Goal: Book appointment/travel/reservation

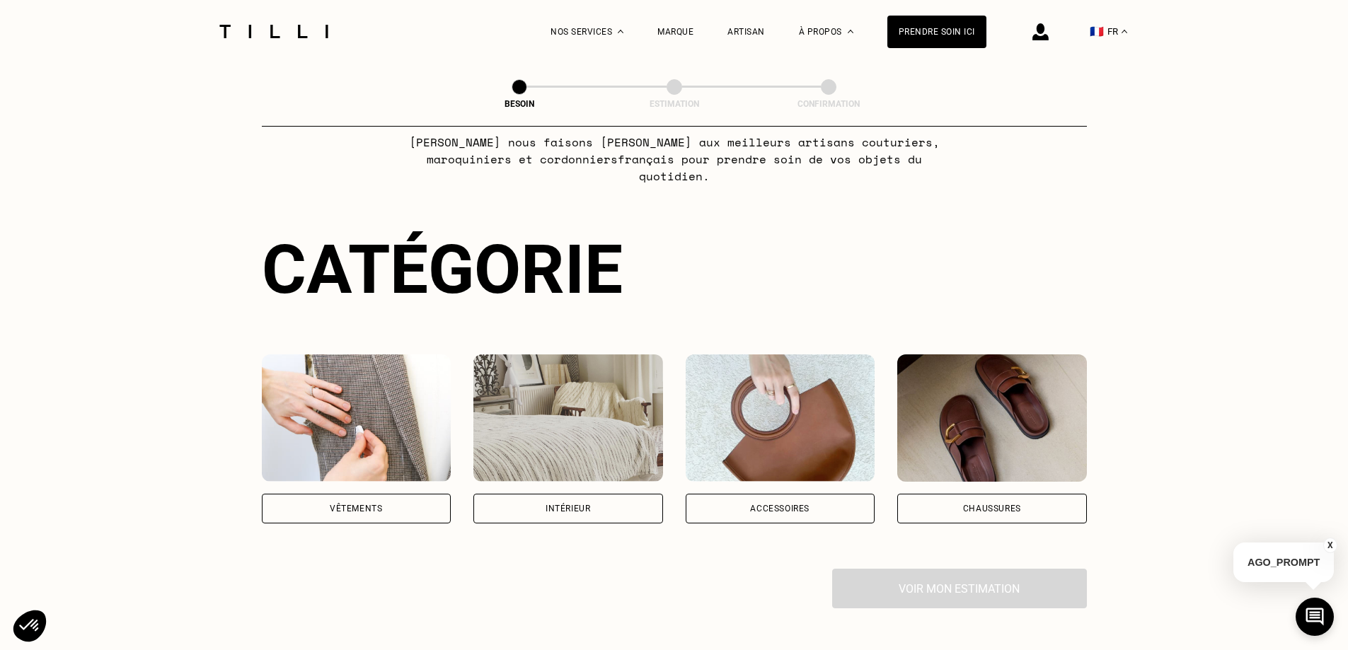
scroll to position [71, 0]
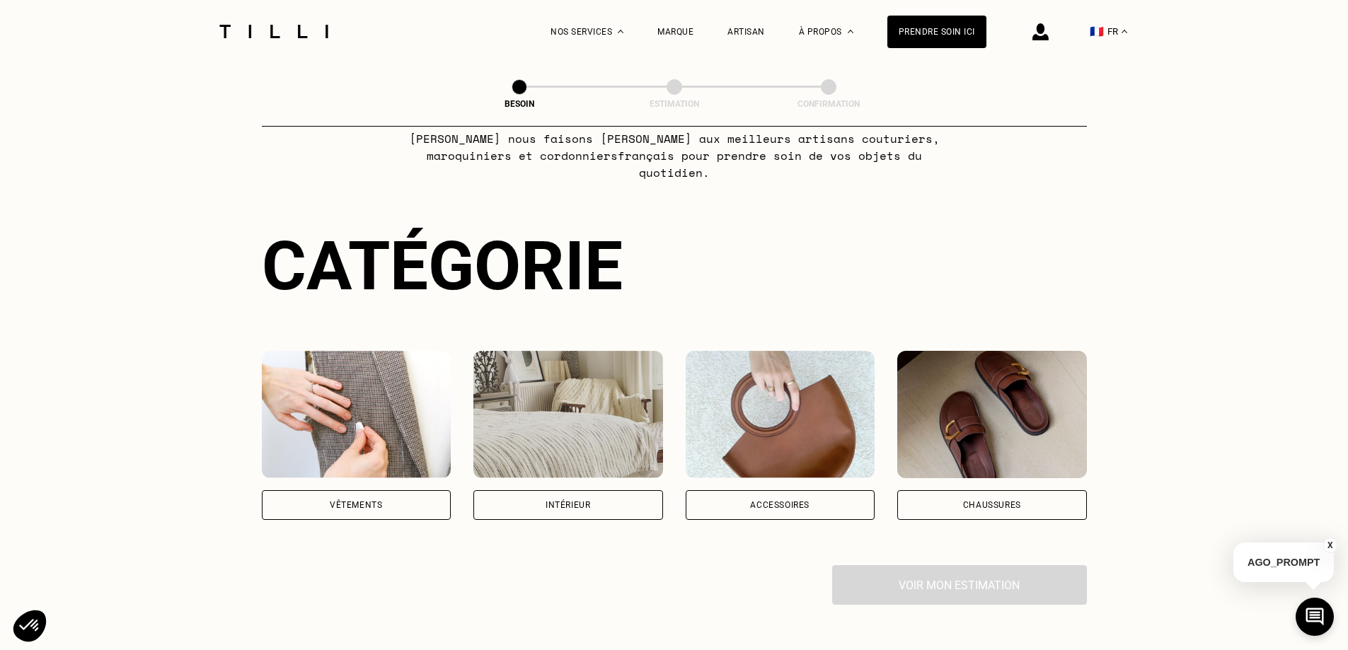
click at [359, 501] on div "Vêtements" at bounding box center [356, 505] width 52 height 8
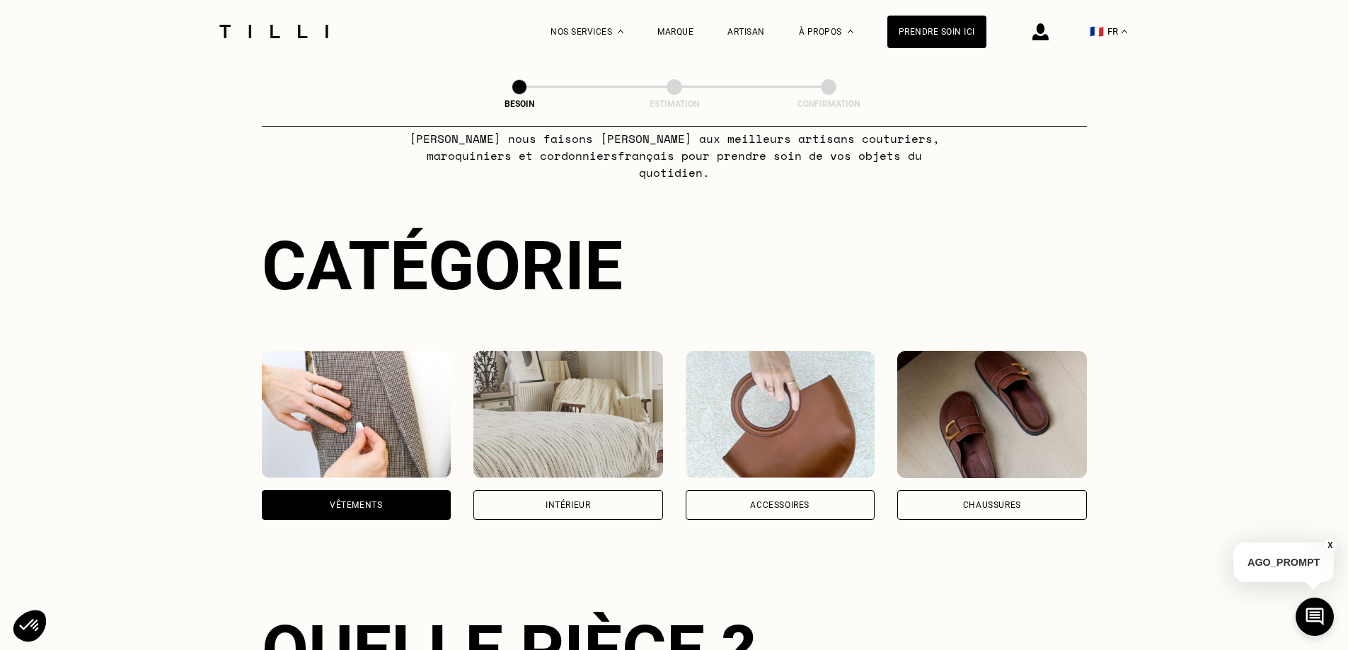
click at [347, 418] on img at bounding box center [357, 414] width 190 height 127
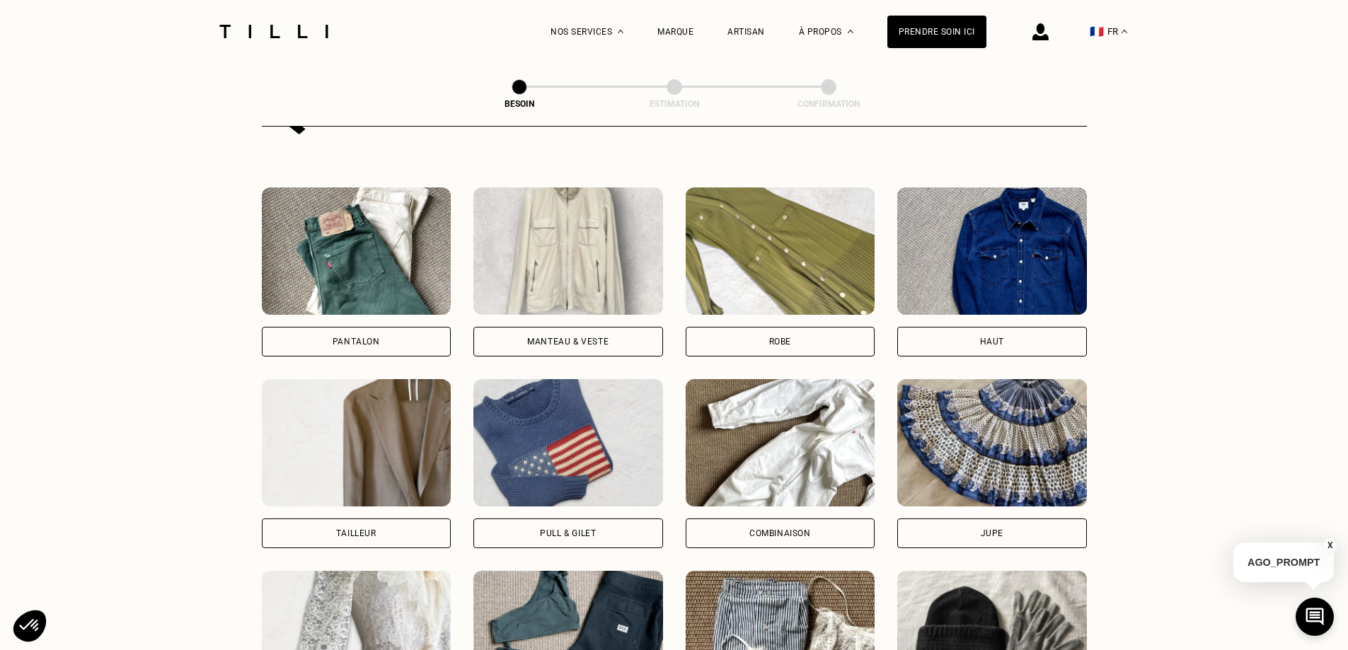
scroll to position [604, 0]
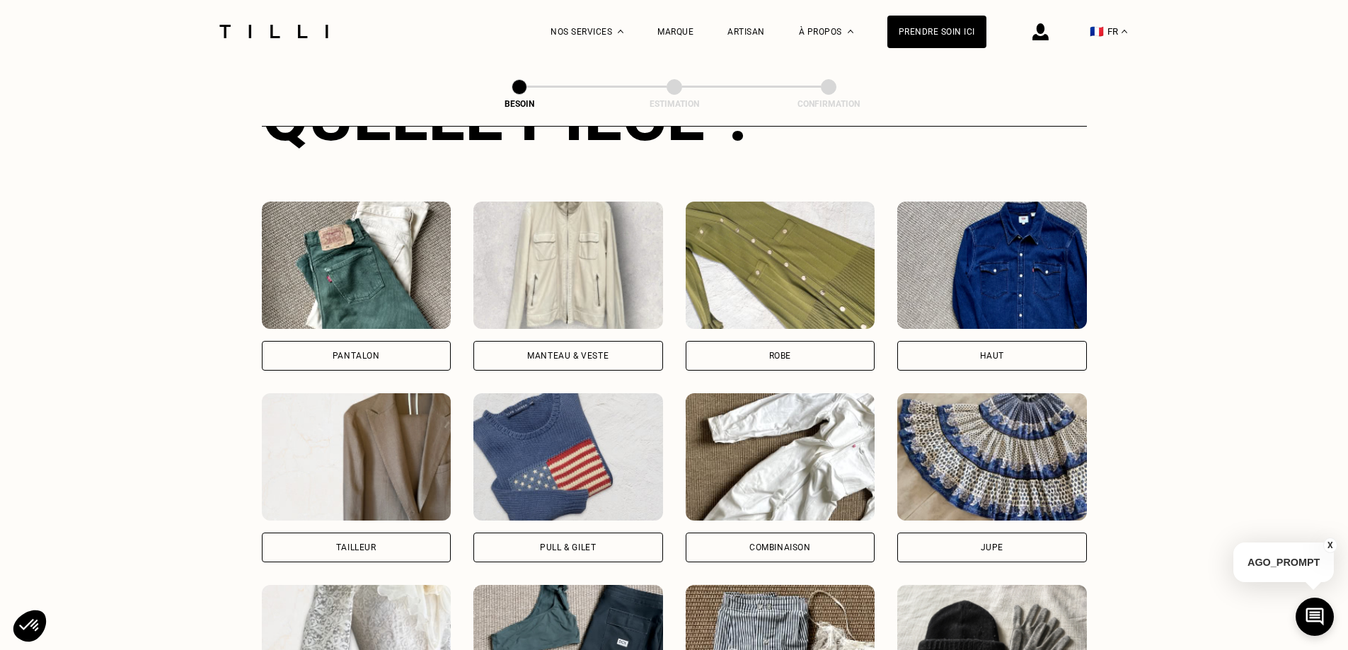
click at [805, 341] on div "Robe" at bounding box center [781, 356] width 190 height 30
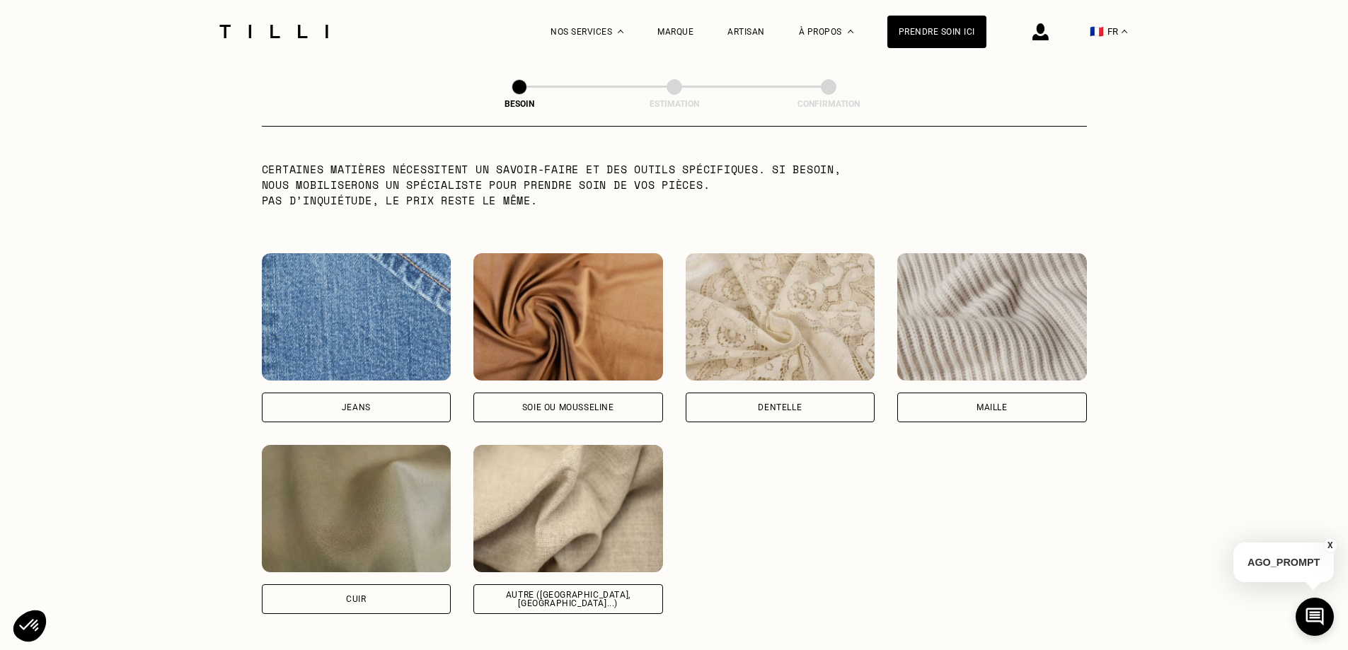
scroll to position [1445, 0]
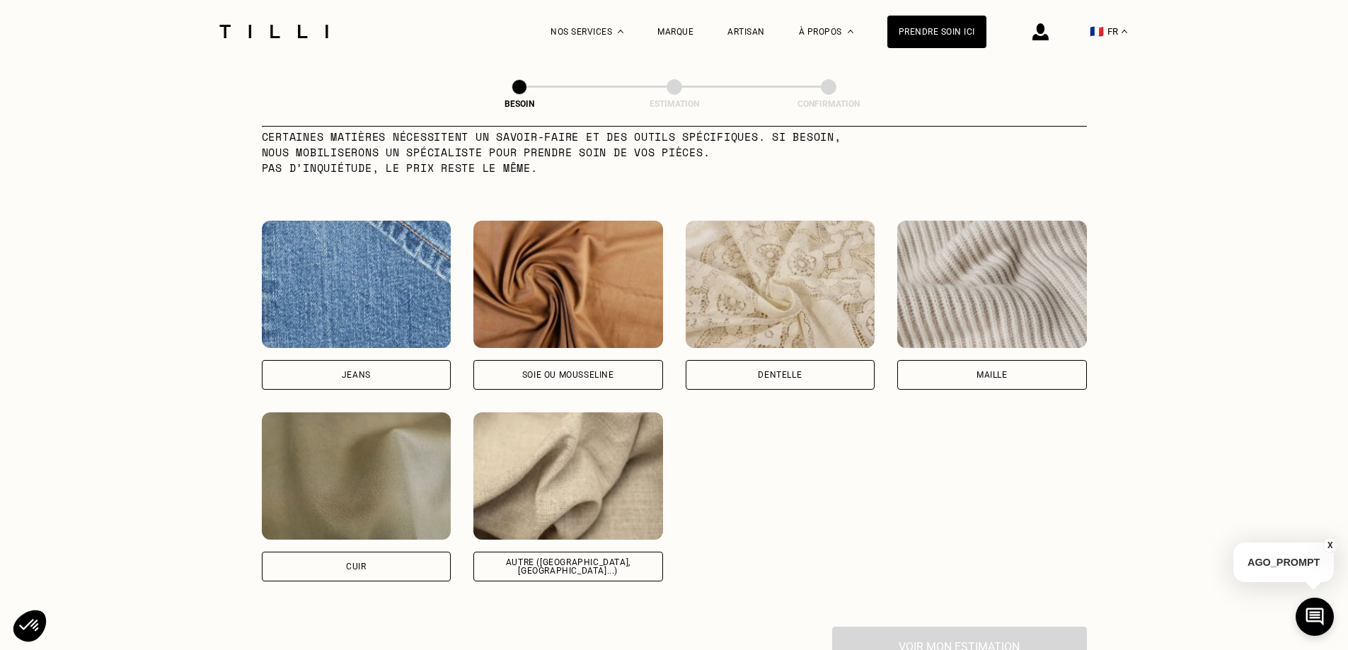
click at [601, 552] on div "Autre ([GEOGRAPHIC_DATA], [GEOGRAPHIC_DATA]...)" at bounding box center [568, 567] width 190 height 30
select select "FR"
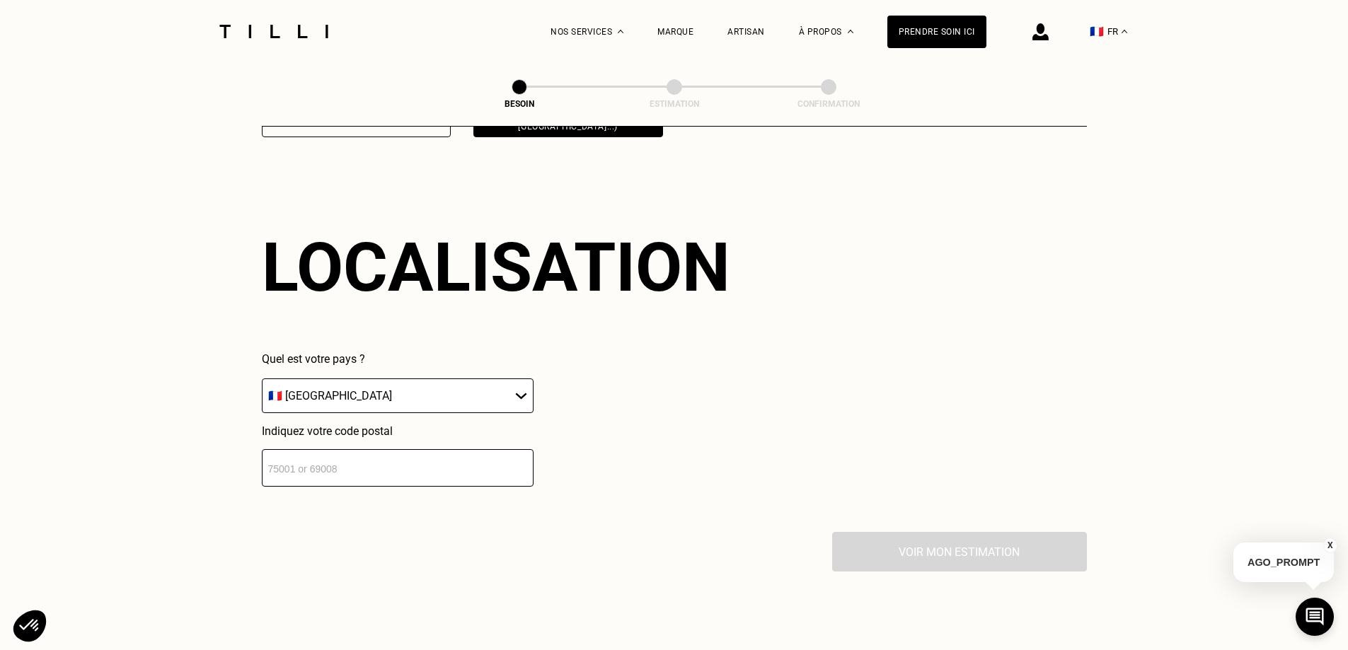
scroll to position [1902, 0]
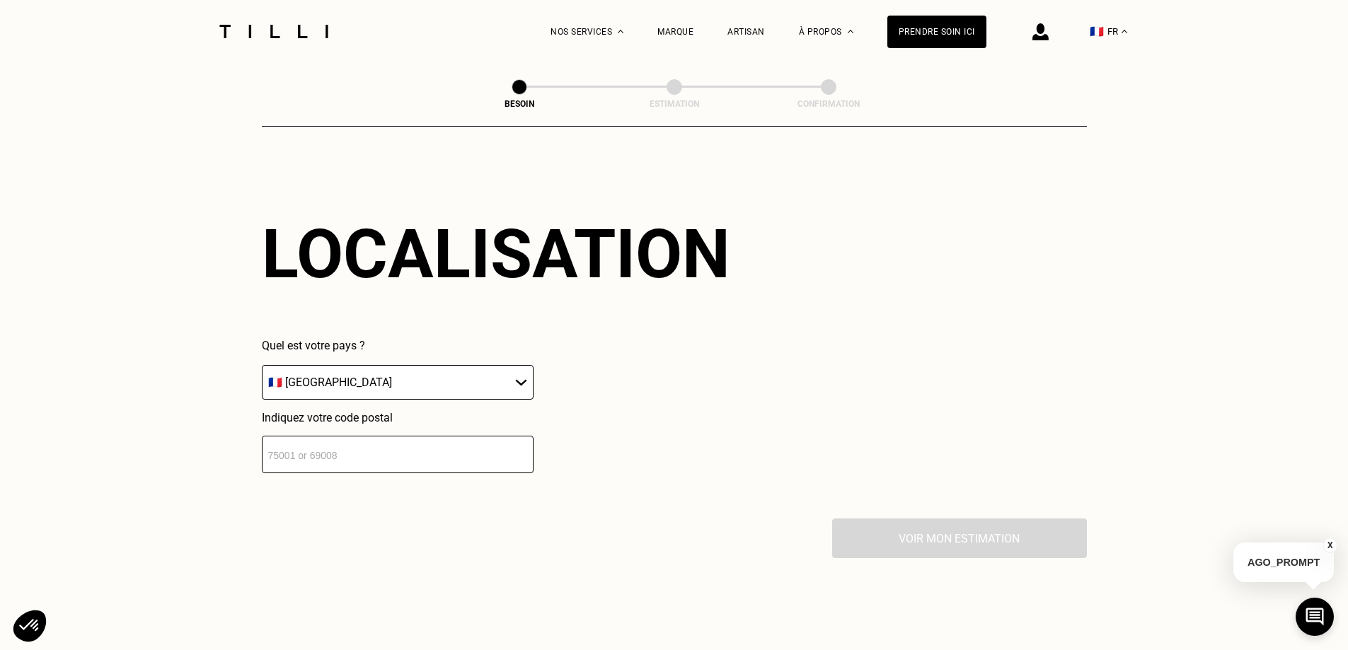
click at [346, 459] on input "number" at bounding box center [398, 454] width 272 height 37
type input "69004"
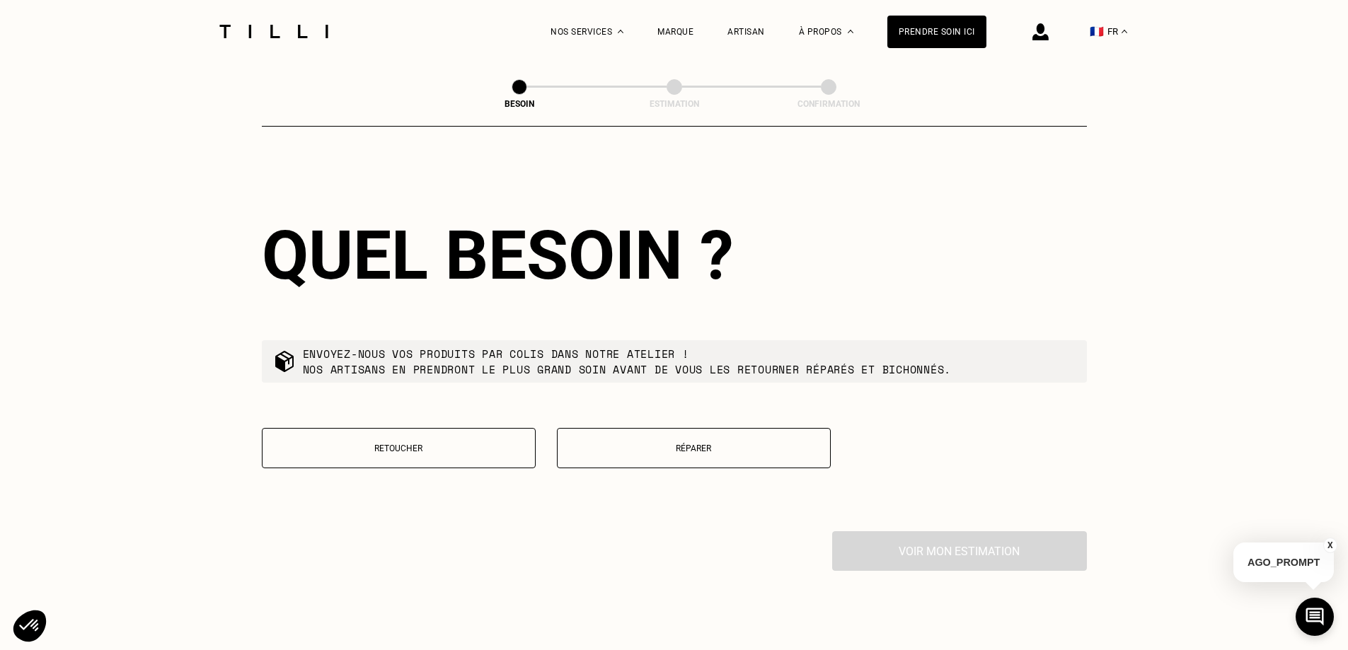
scroll to position [2254, 0]
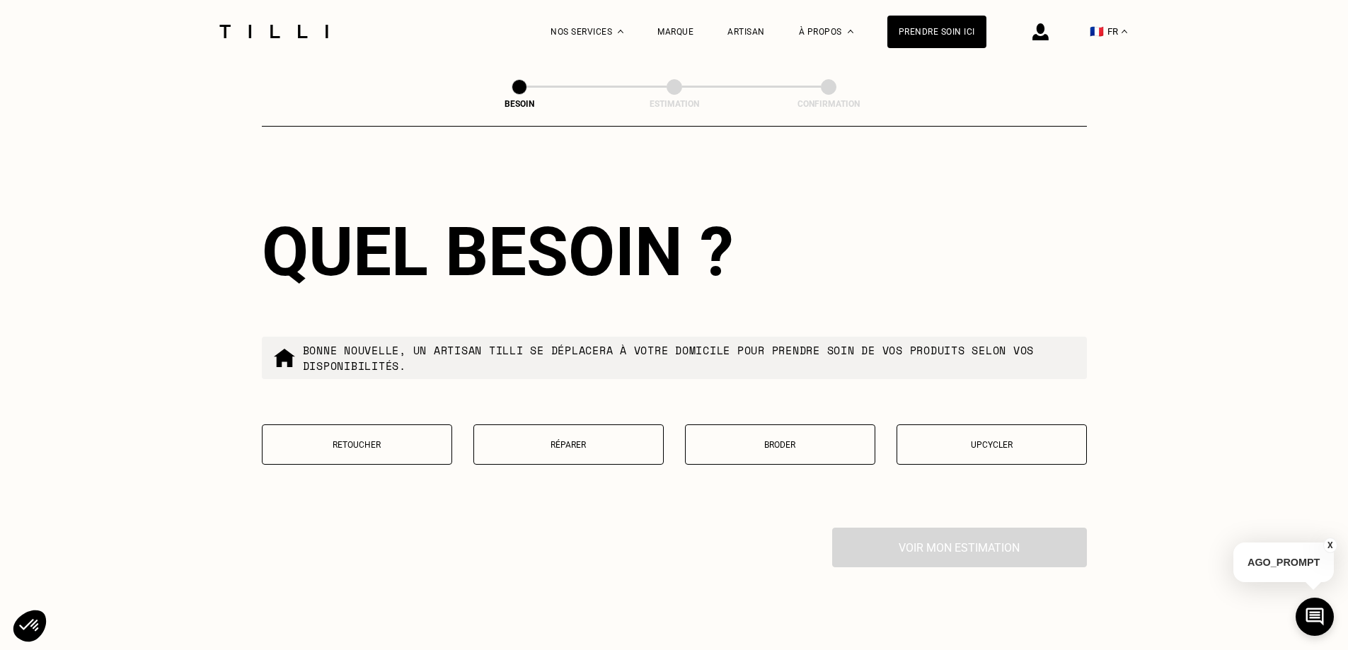
click at [352, 440] on p "Retoucher" at bounding box center [357, 445] width 175 height 10
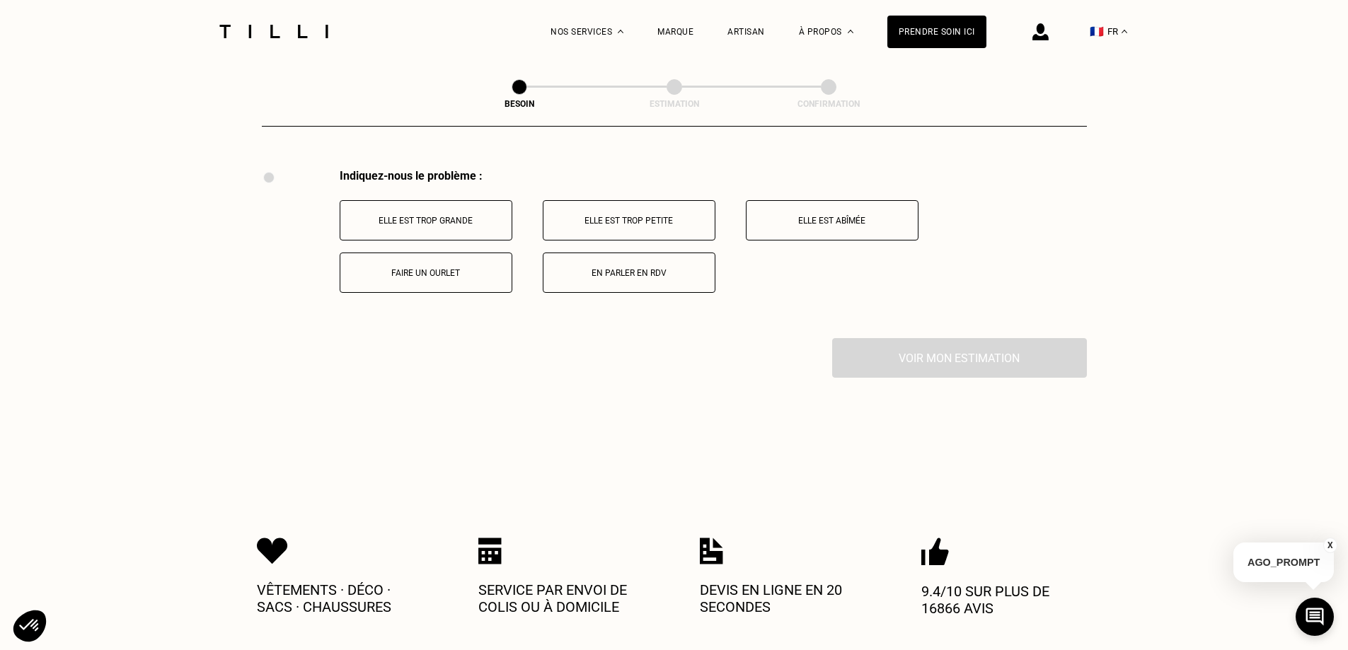
scroll to position [2617, 0]
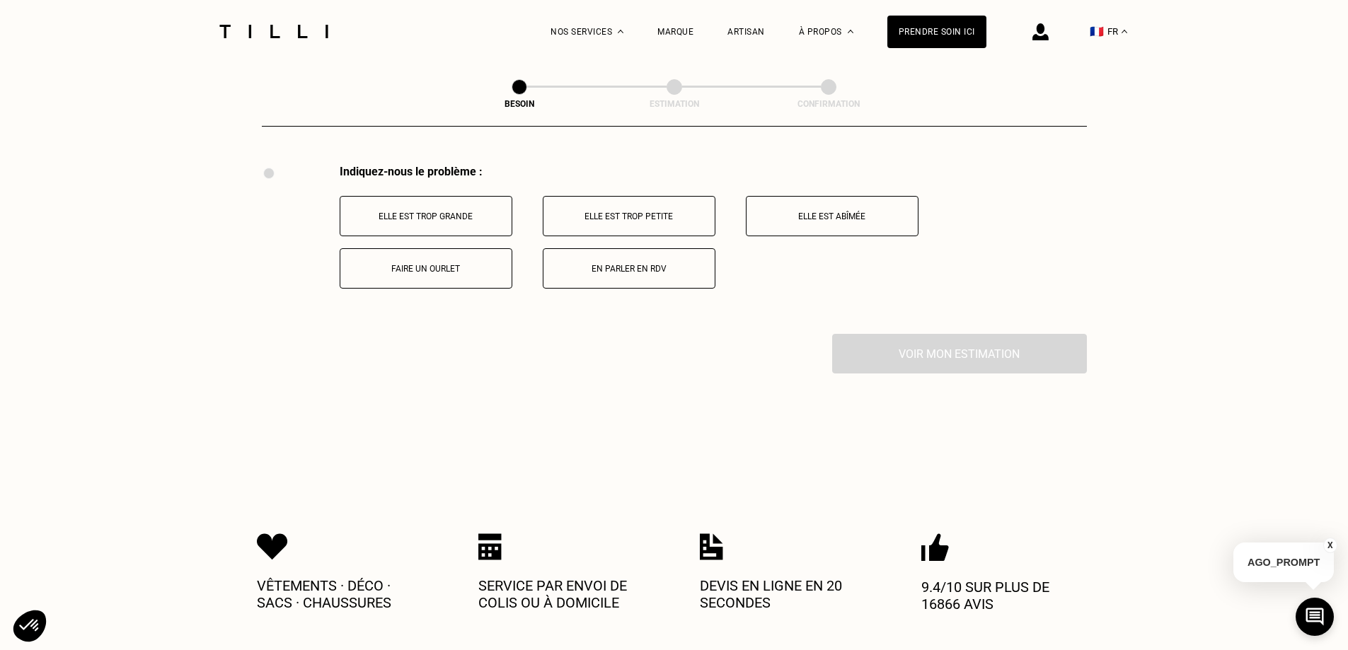
click at [604, 270] on button "En parler en RDV" at bounding box center [629, 268] width 173 height 40
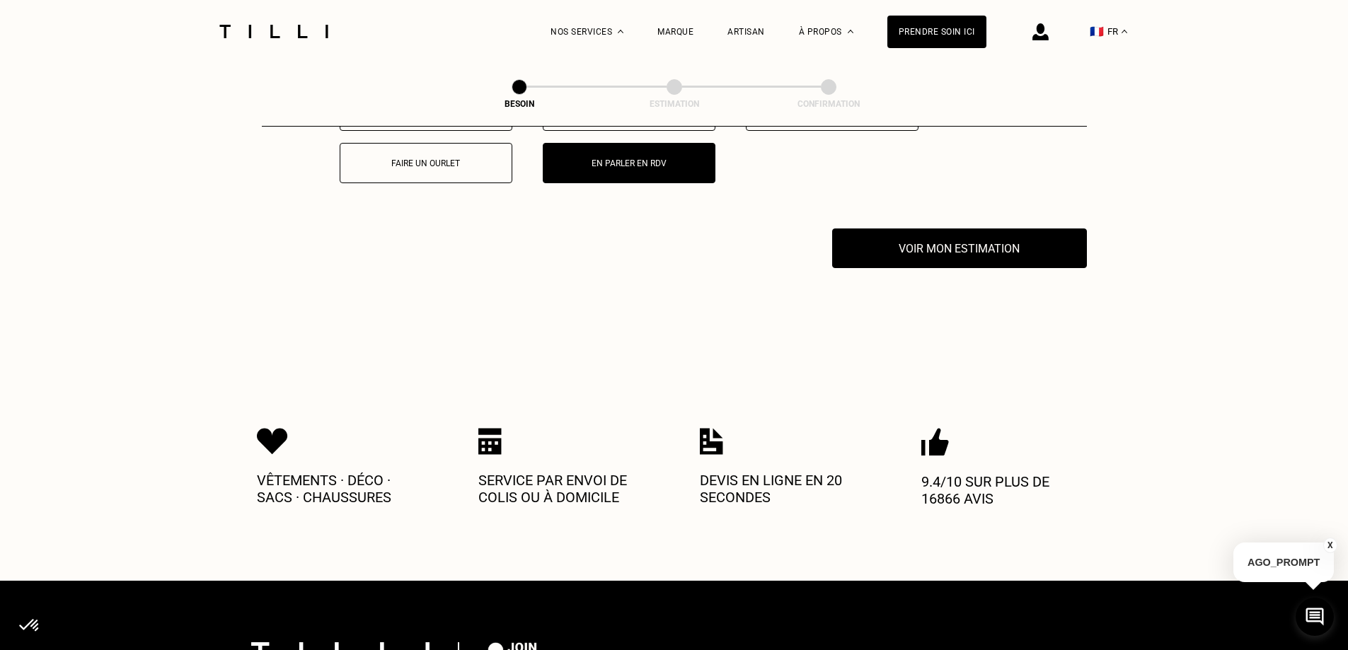
scroll to position [2645, 0]
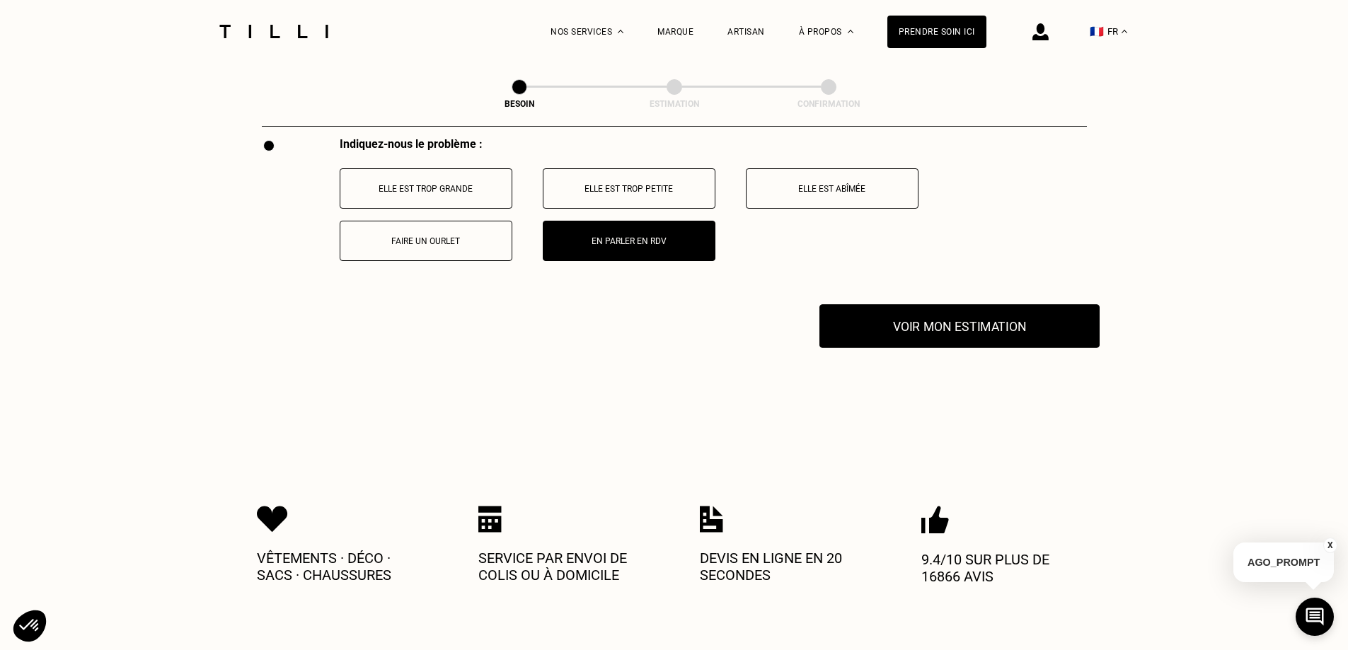
click at [878, 315] on button "Voir mon estimation" at bounding box center [959, 326] width 280 height 44
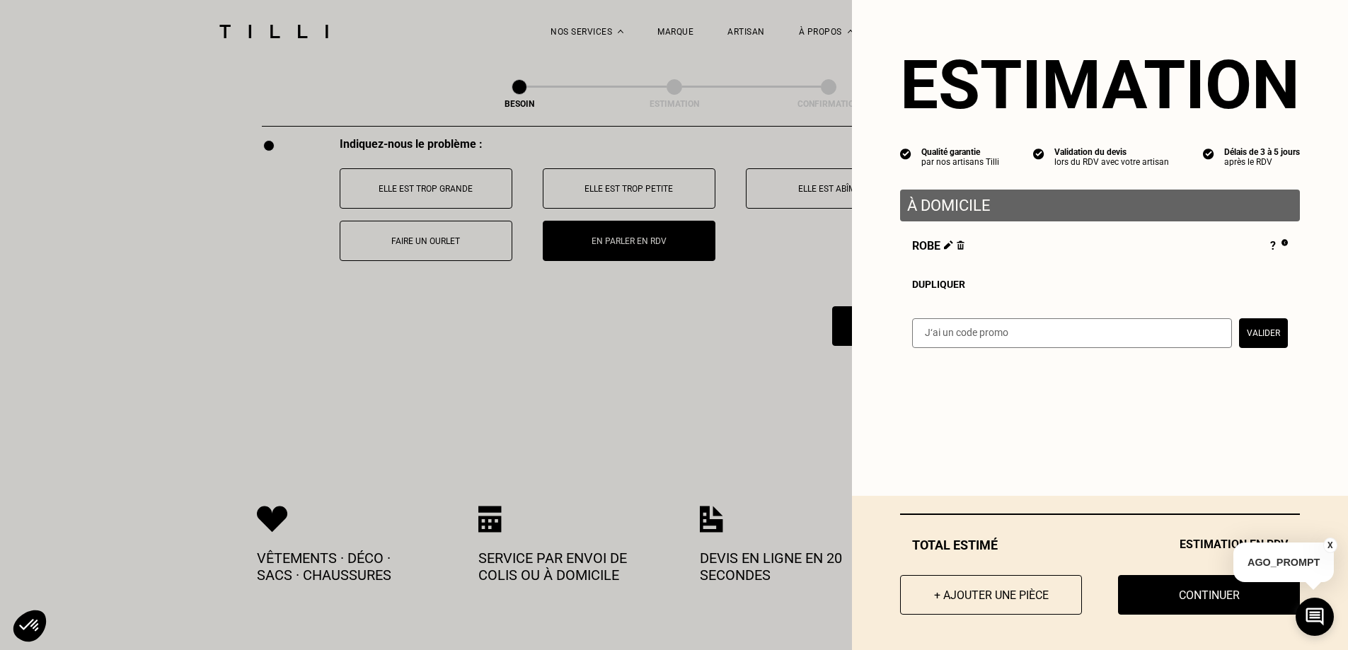
click at [1331, 543] on button "X" at bounding box center [1330, 546] width 14 height 16
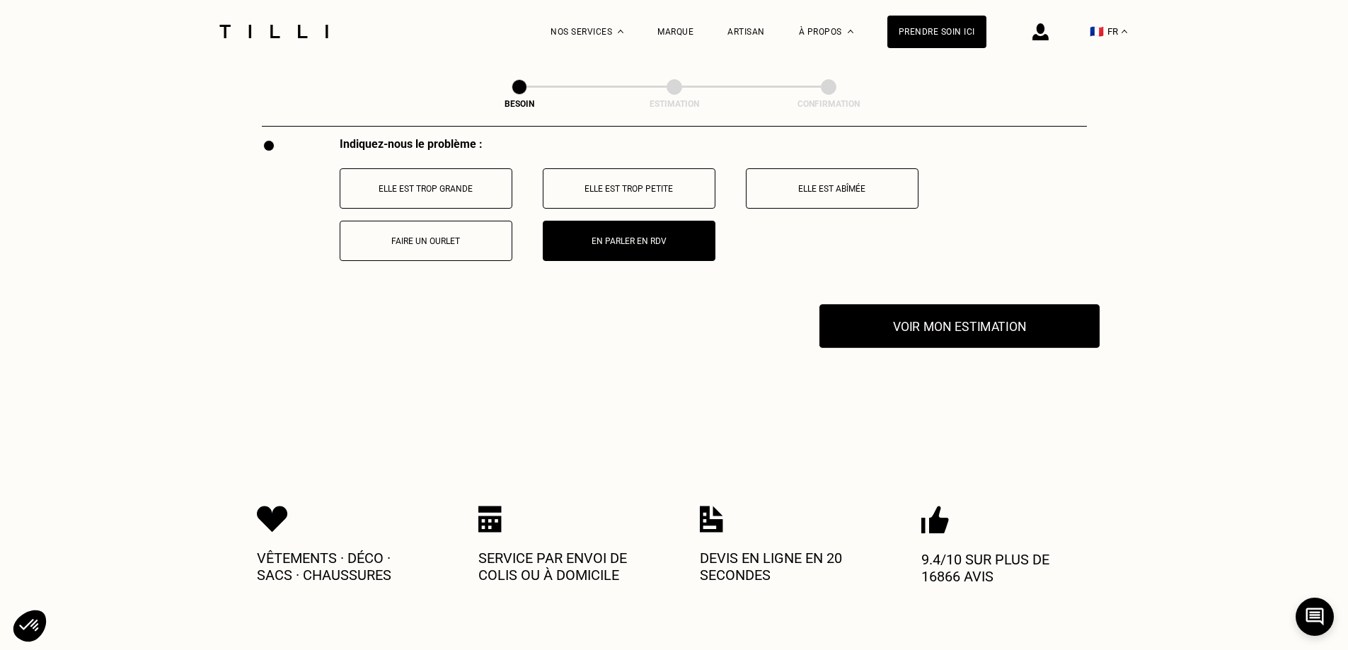
click at [1015, 333] on button "Voir mon estimation" at bounding box center [959, 326] width 280 height 44
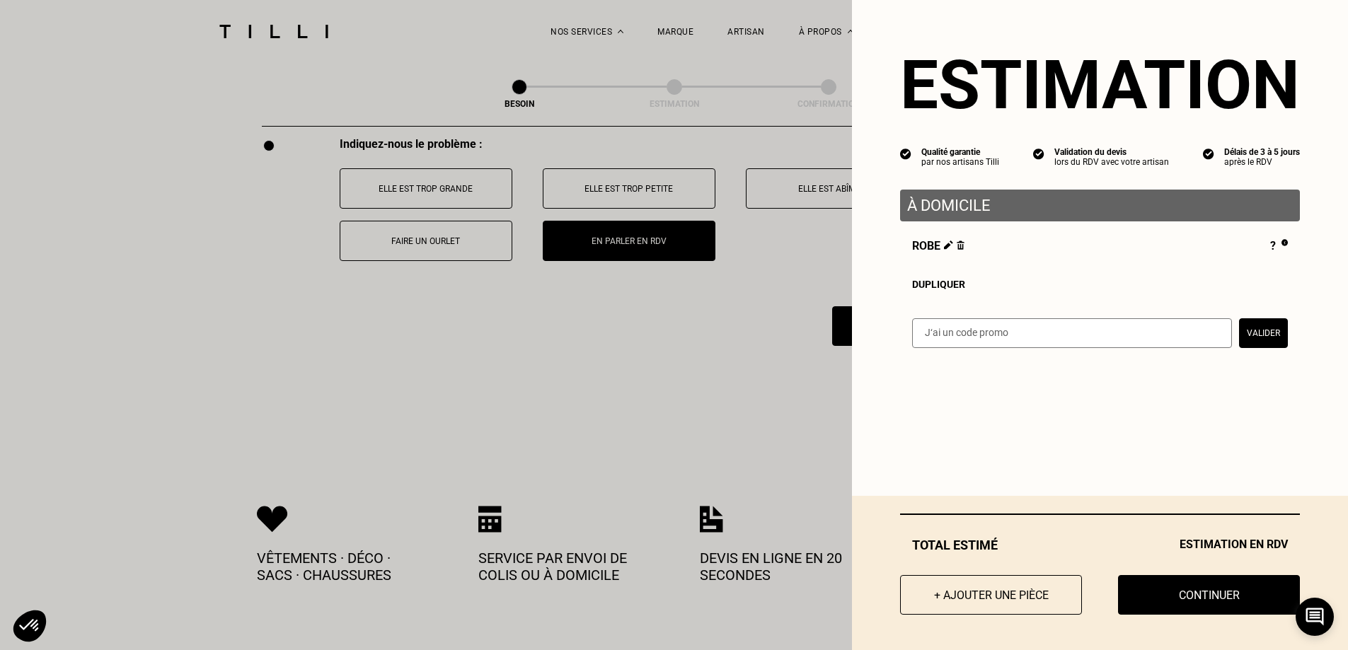
click at [966, 543] on div "Total estimé Estimation en RDV" at bounding box center [1100, 545] width 400 height 15
click at [1155, 599] on button "Continuer" at bounding box center [1209, 595] width 200 height 44
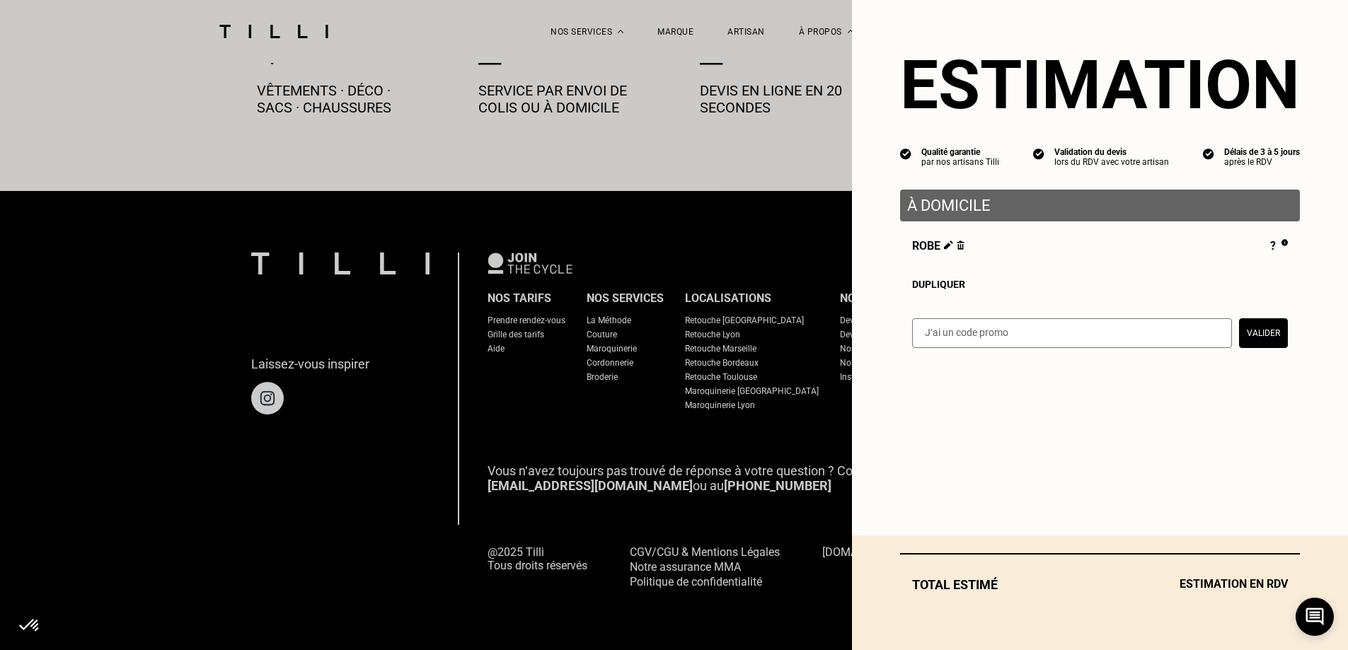
scroll to position [783, 0]
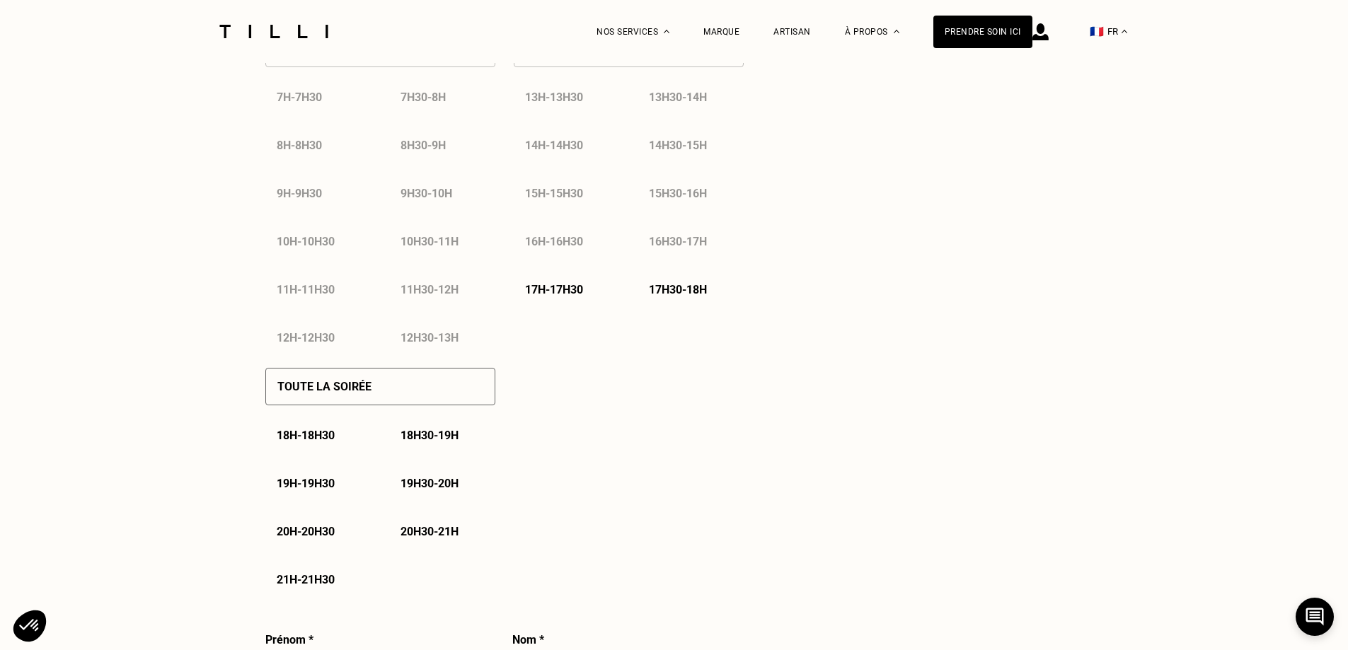
select select "FR"
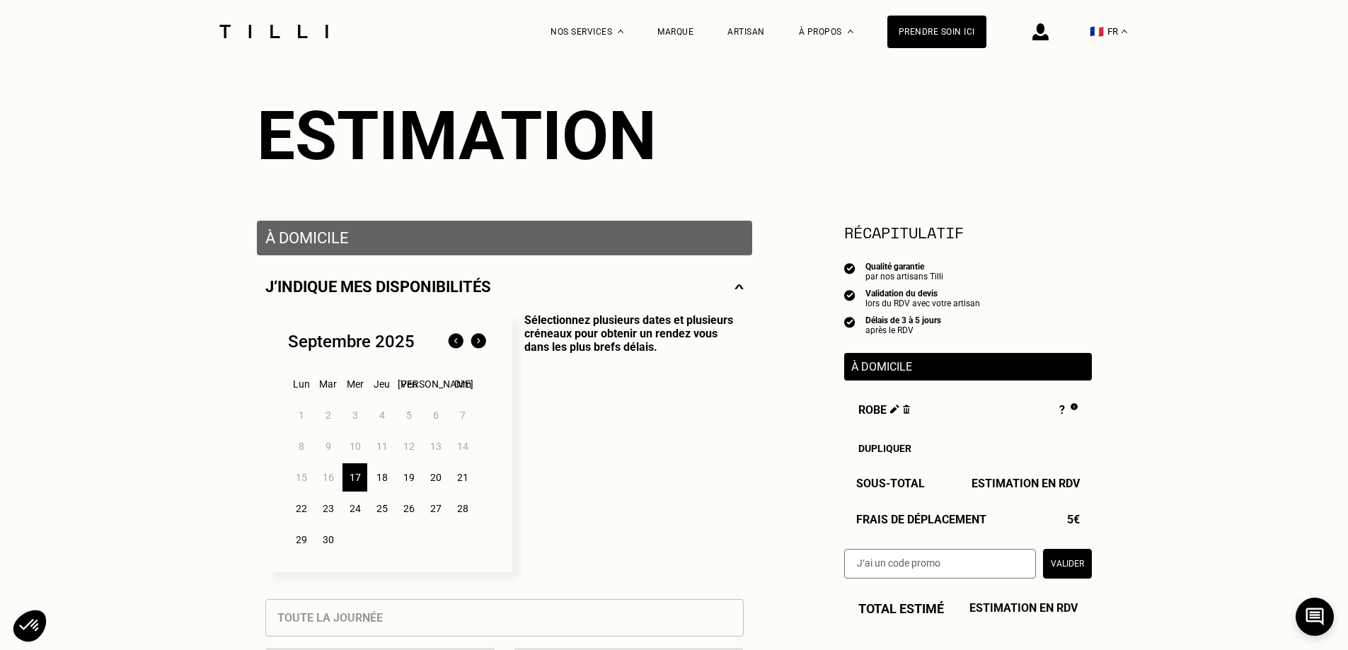
scroll to position [142, 0]
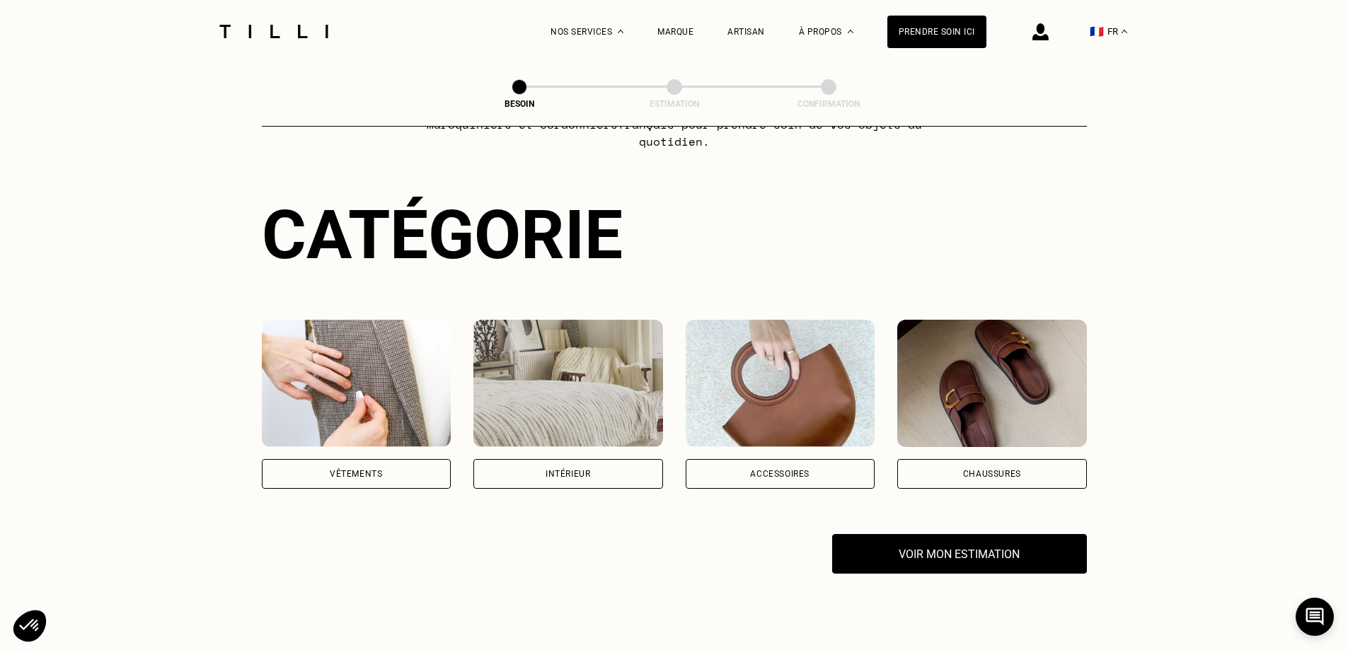
scroll to position [142, 0]
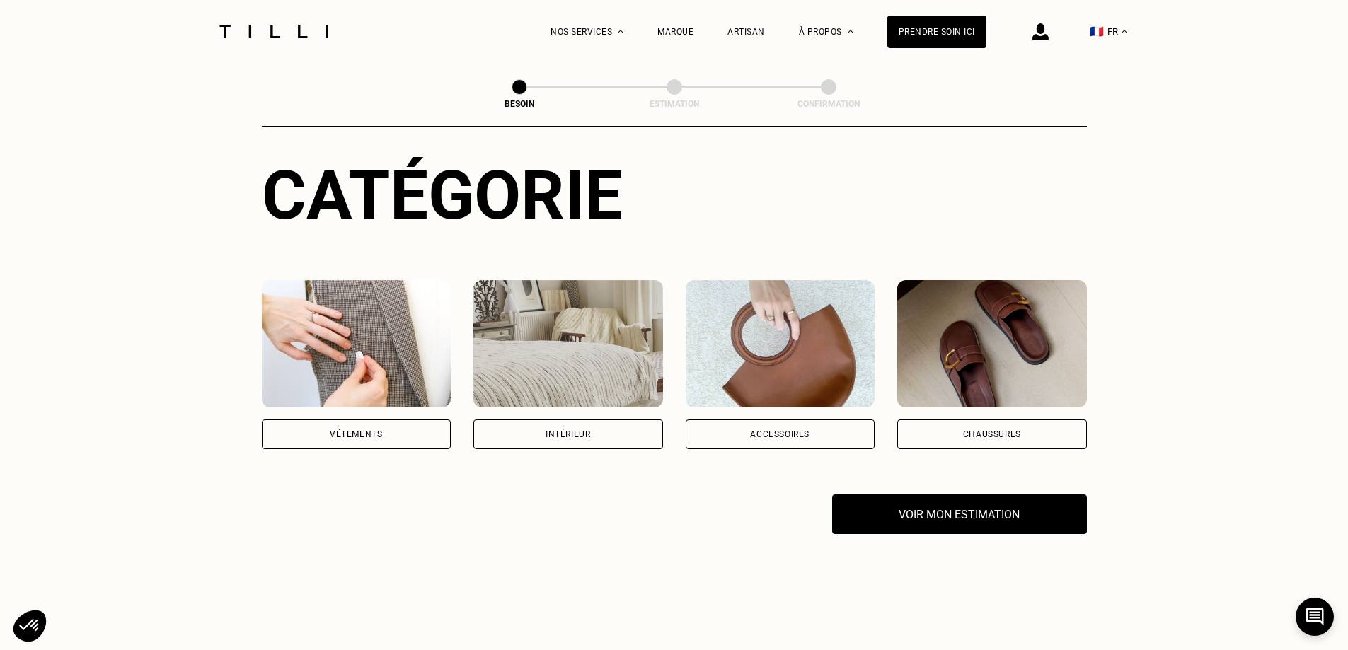
click at [340, 430] on div "Vêtements" at bounding box center [356, 434] width 52 height 8
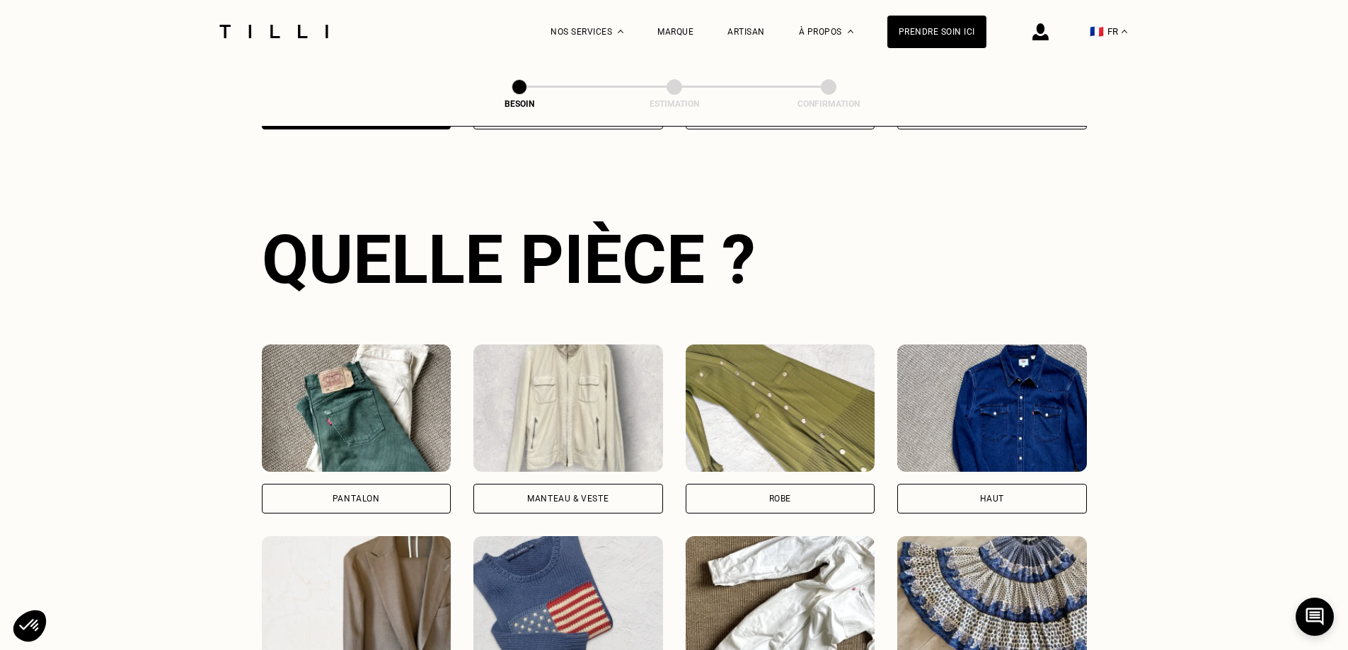
scroll to position [463, 0]
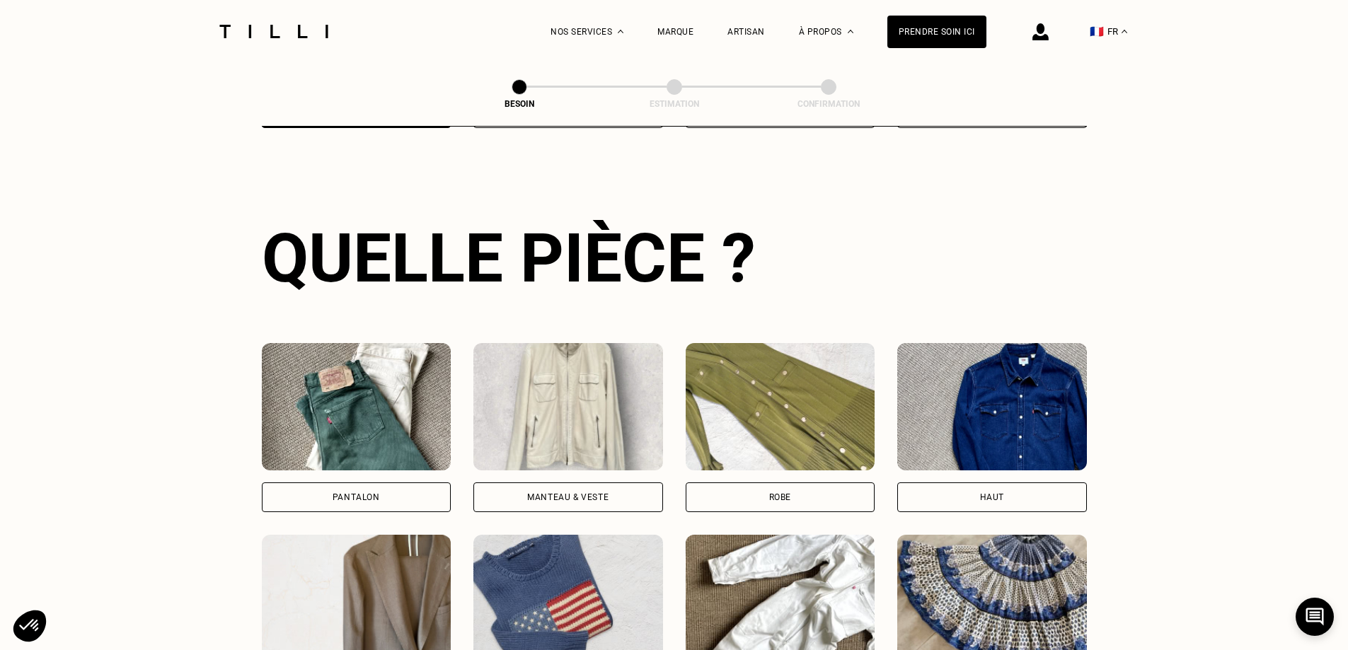
click at [747, 483] on div "Robe" at bounding box center [781, 498] width 190 height 30
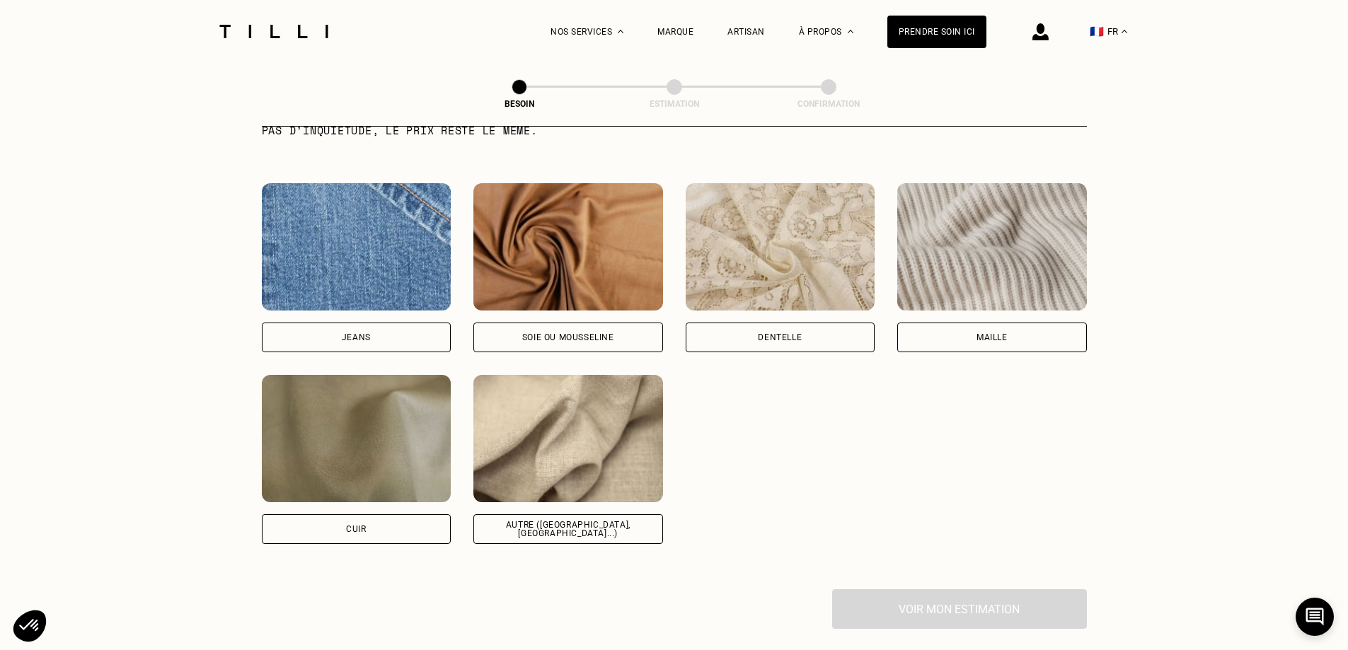
scroll to position [1515, 0]
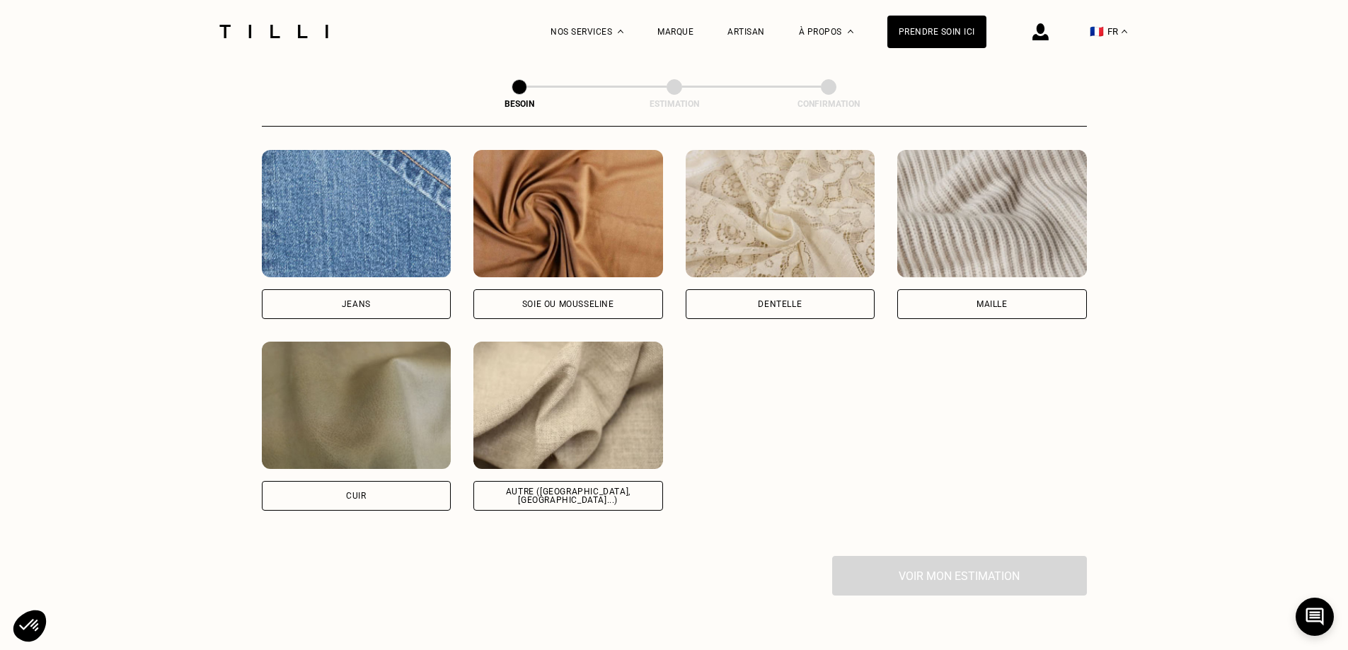
click at [551, 481] on div "Autre ([GEOGRAPHIC_DATA], [GEOGRAPHIC_DATA]...)" at bounding box center [568, 496] width 190 height 30
select select "FR"
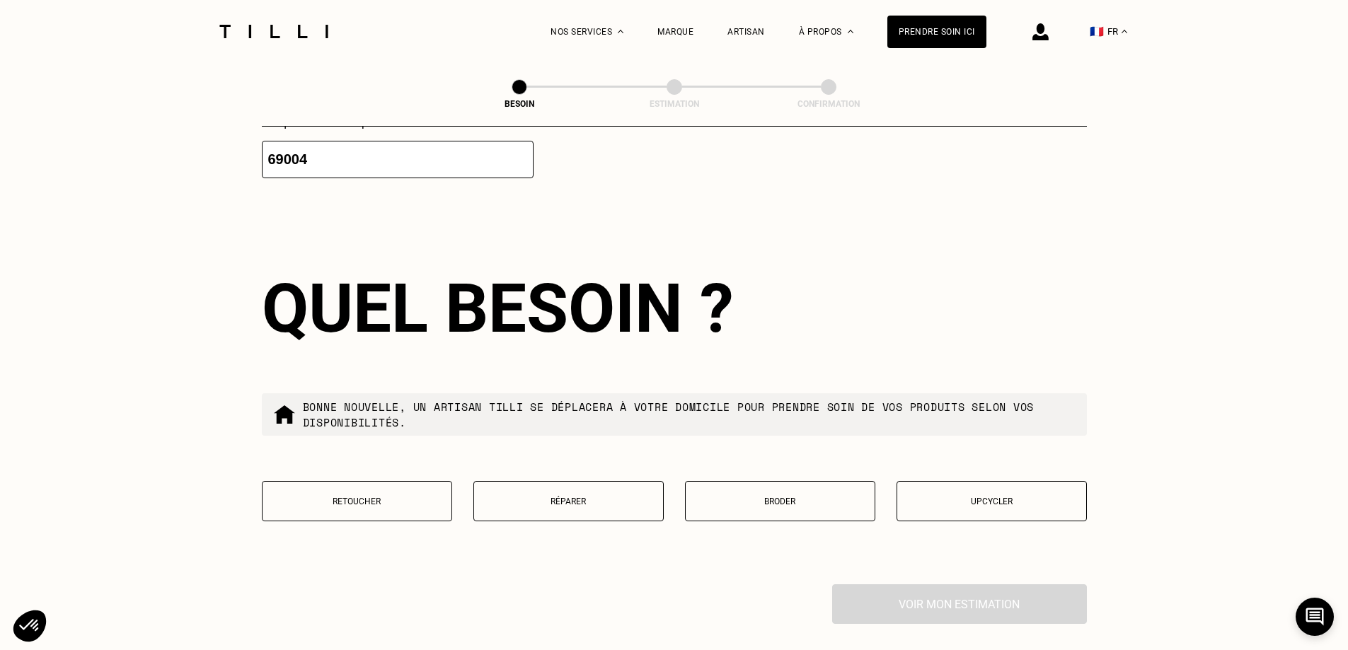
scroll to position [2256, 0]
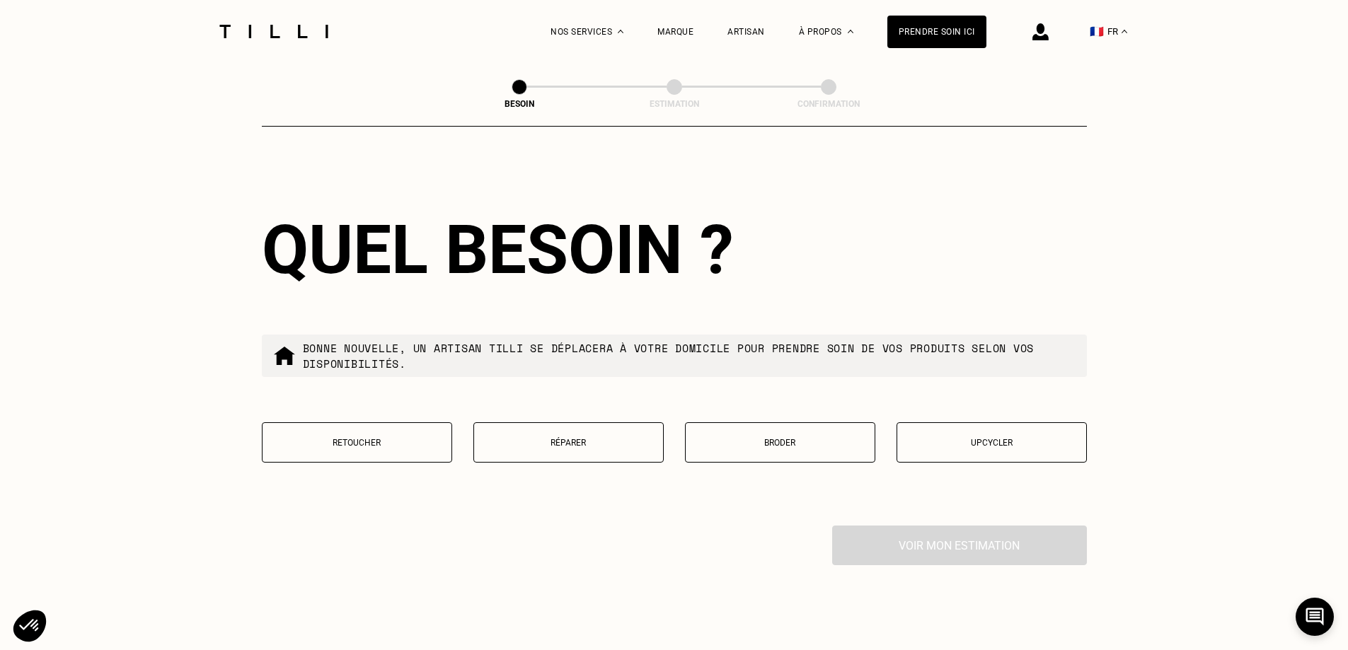
click at [401, 446] on button "Retoucher" at bounding box center [357, 442] width 190 height 40
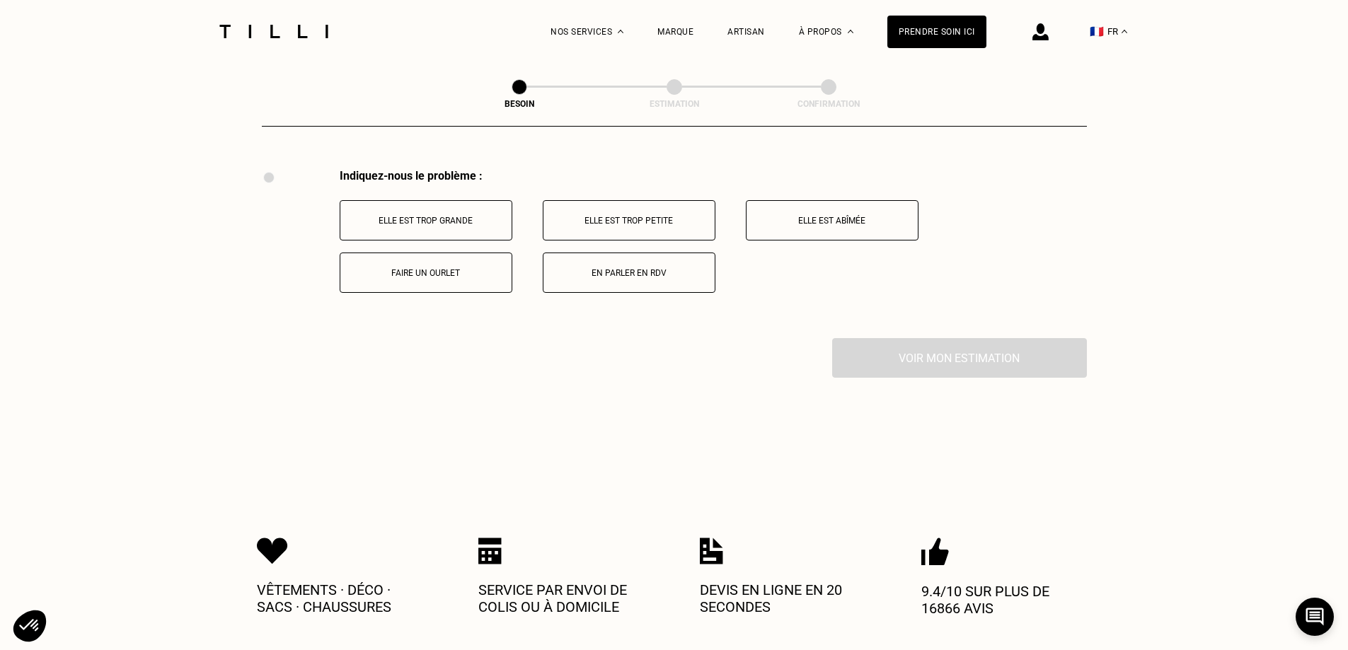
scroll to position [2617, 0]
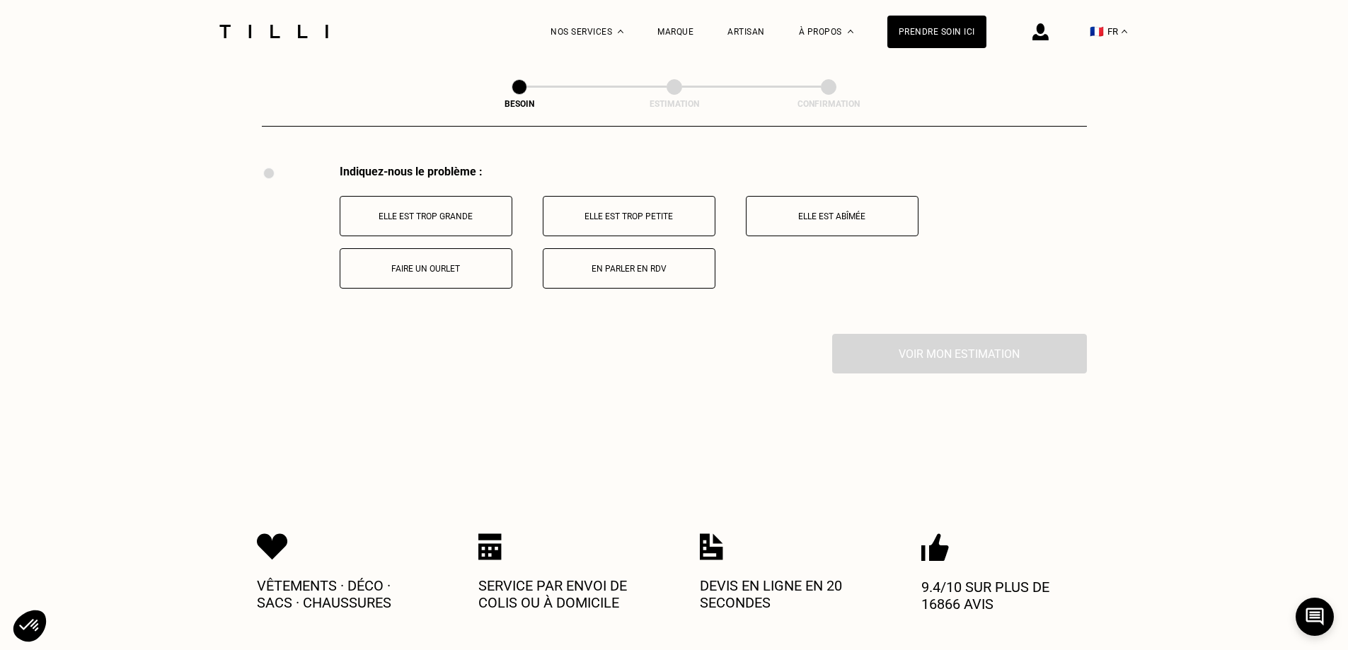
click at [575, 256] on button "En parler en RDV" at bounding box center [629, 268] width 173 height 40
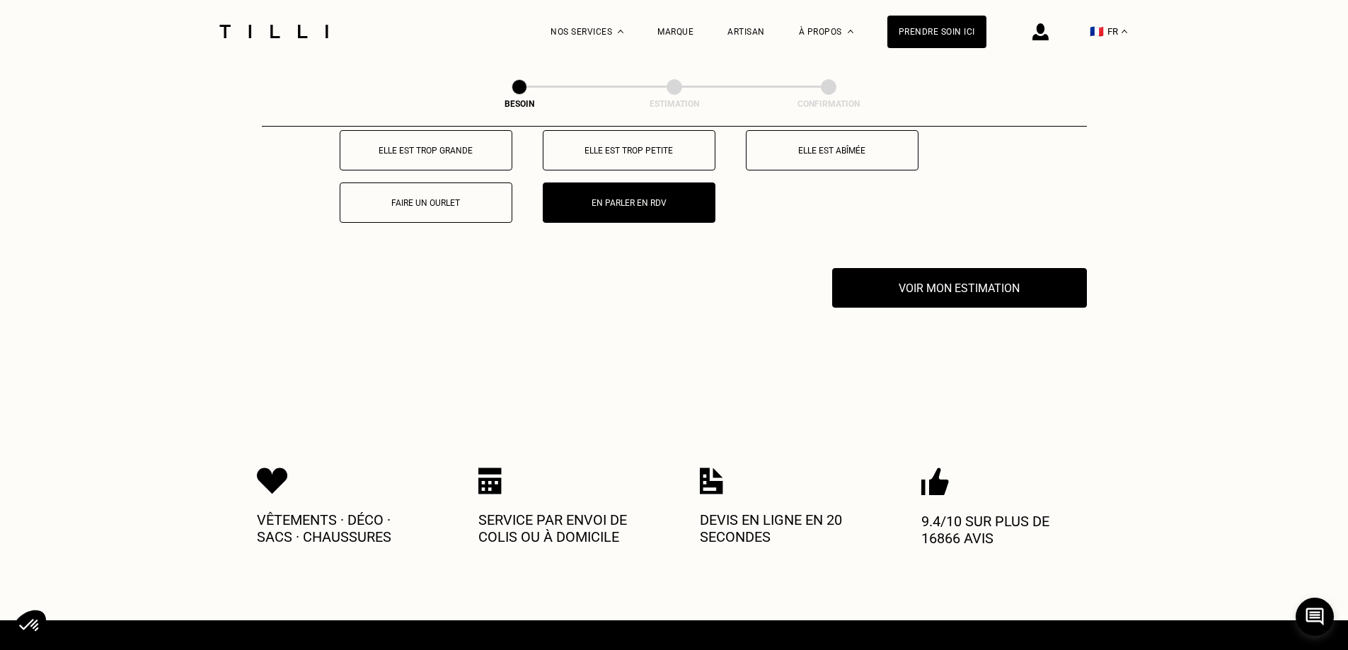
scroll to position [2645, 0]
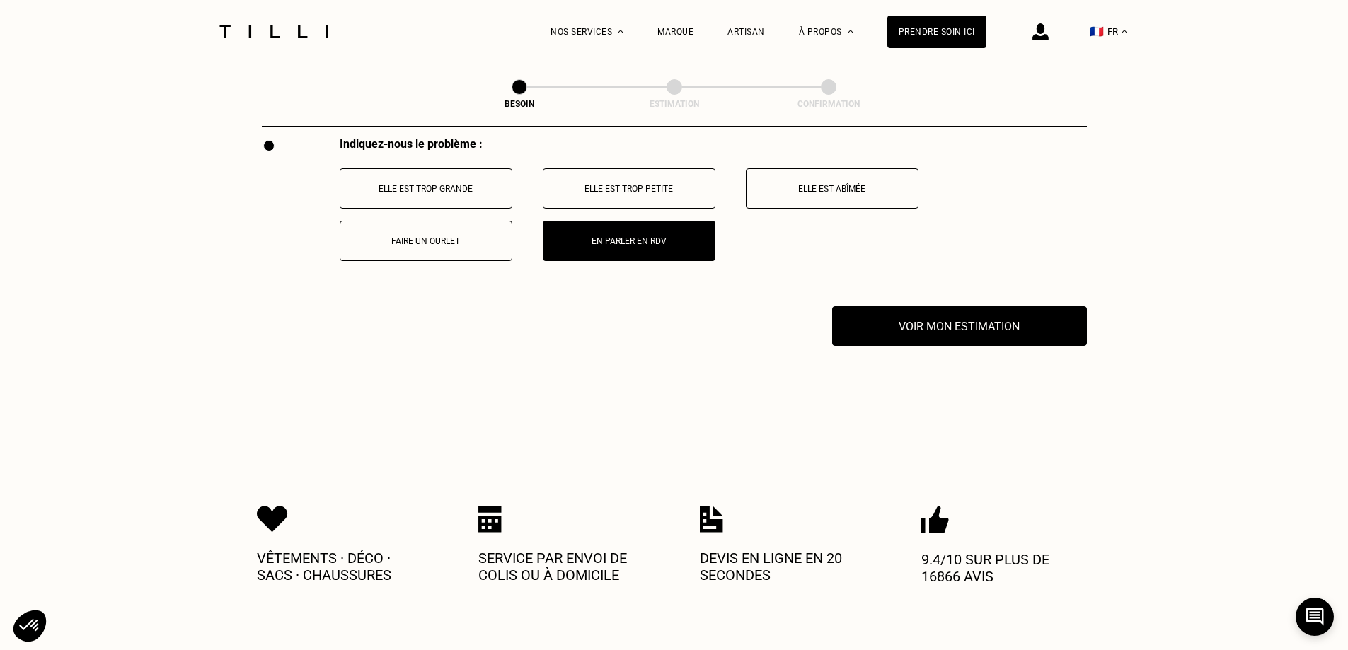
click at [589, 184] on p "Elle est trop petite" at bounding box center [628, 189] width 157 height 10
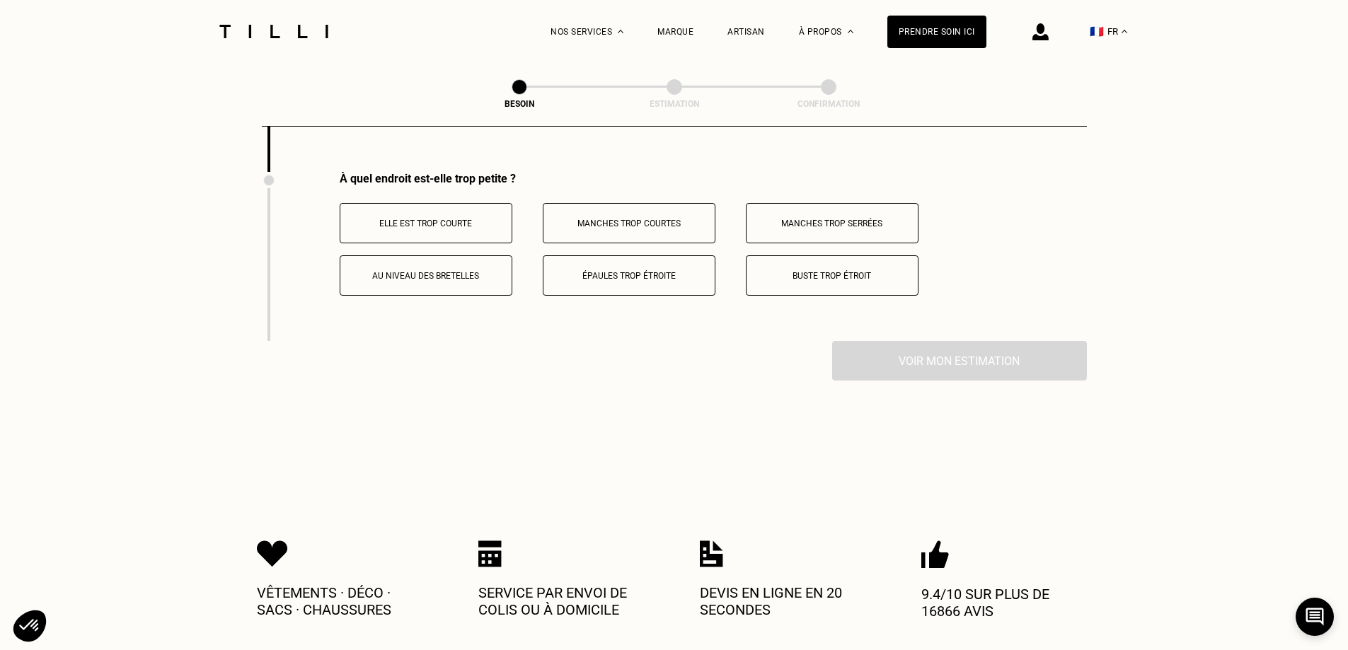
scroll to position [2786, 0]
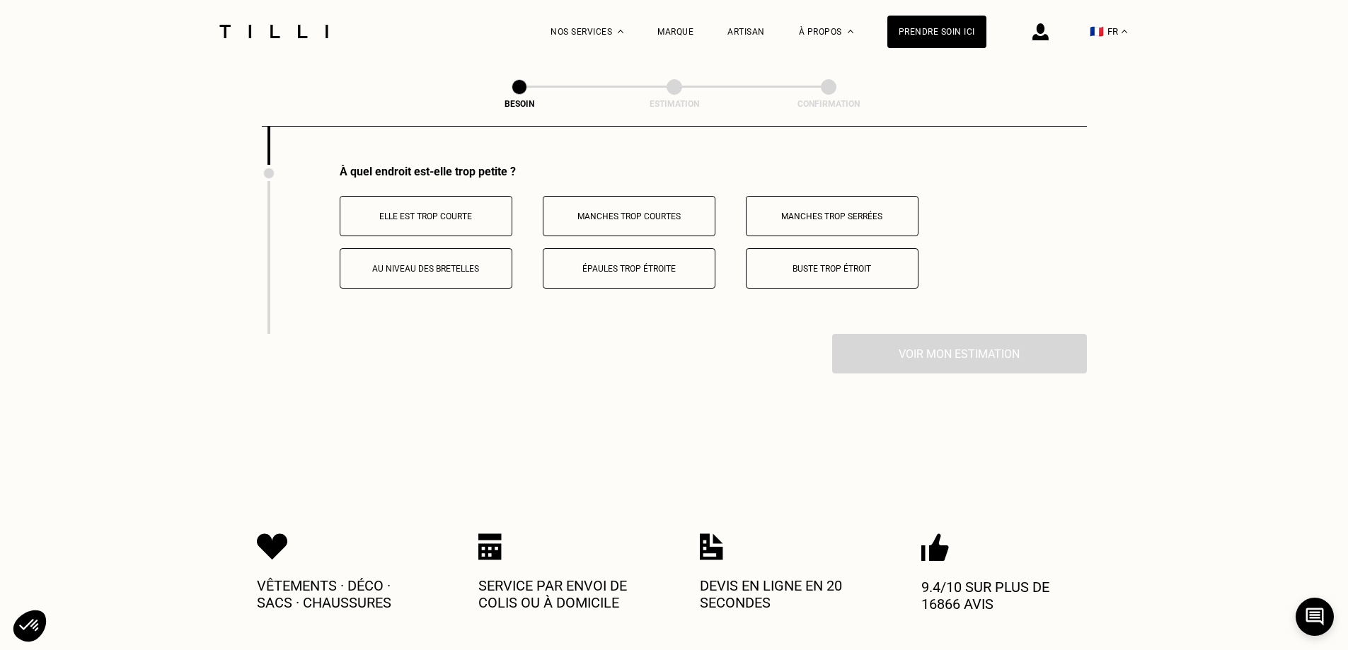
click at [793, 272] on button "Buste trop étroit" at bounding box center [832, 268] width 173 height 40
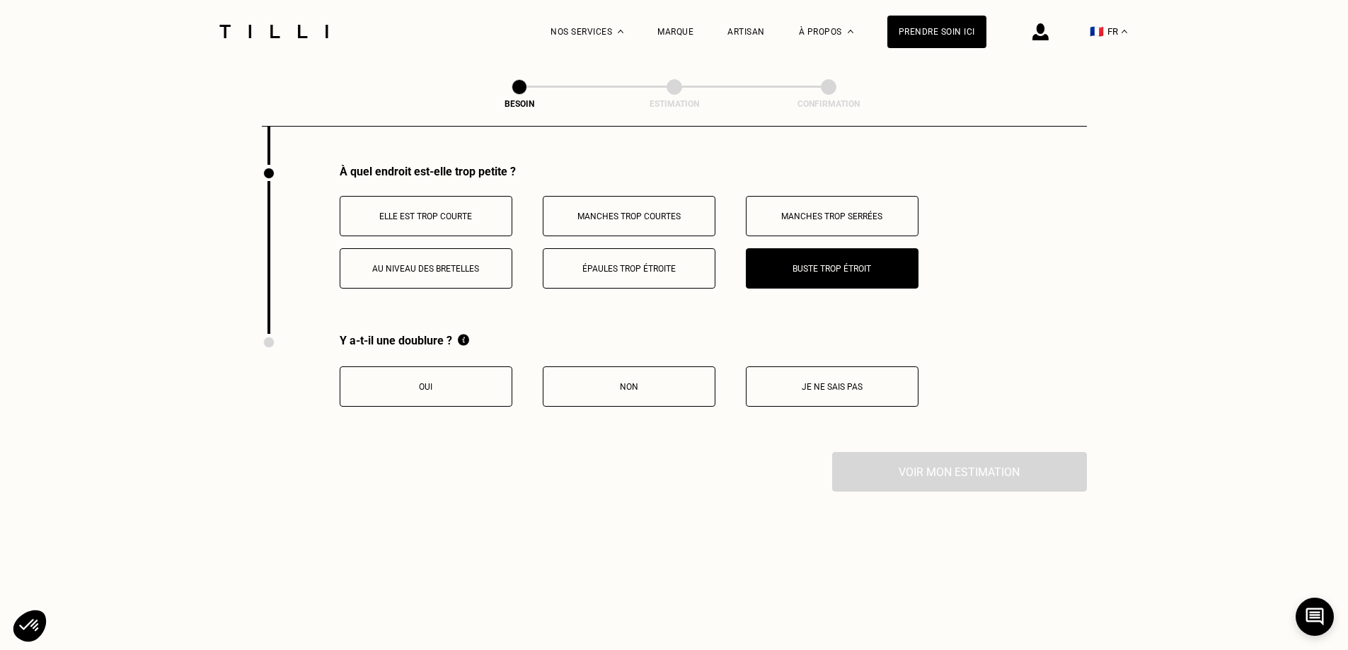
click at [459, 375] on button "Oui" at bounding box center [426, 386] width 173 height 40
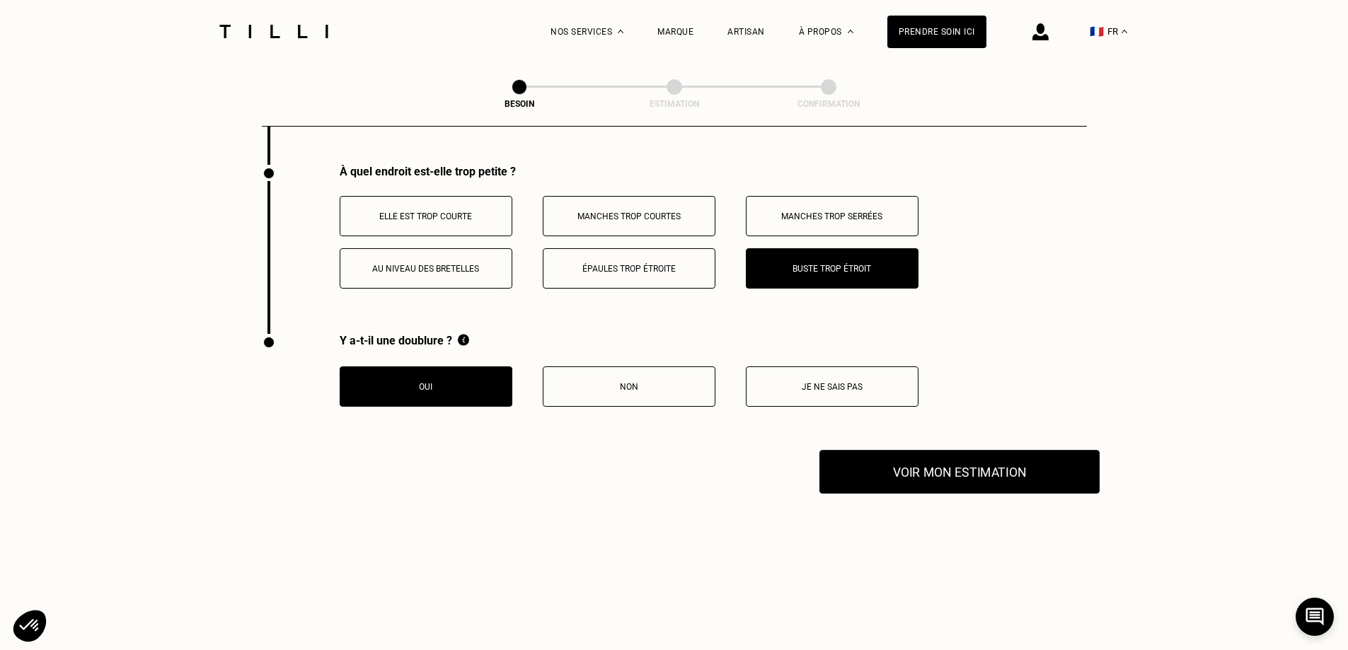
click at [974, 458] on button "Voir mon estimation" at bounding box center [959, 472] width 280 height 44
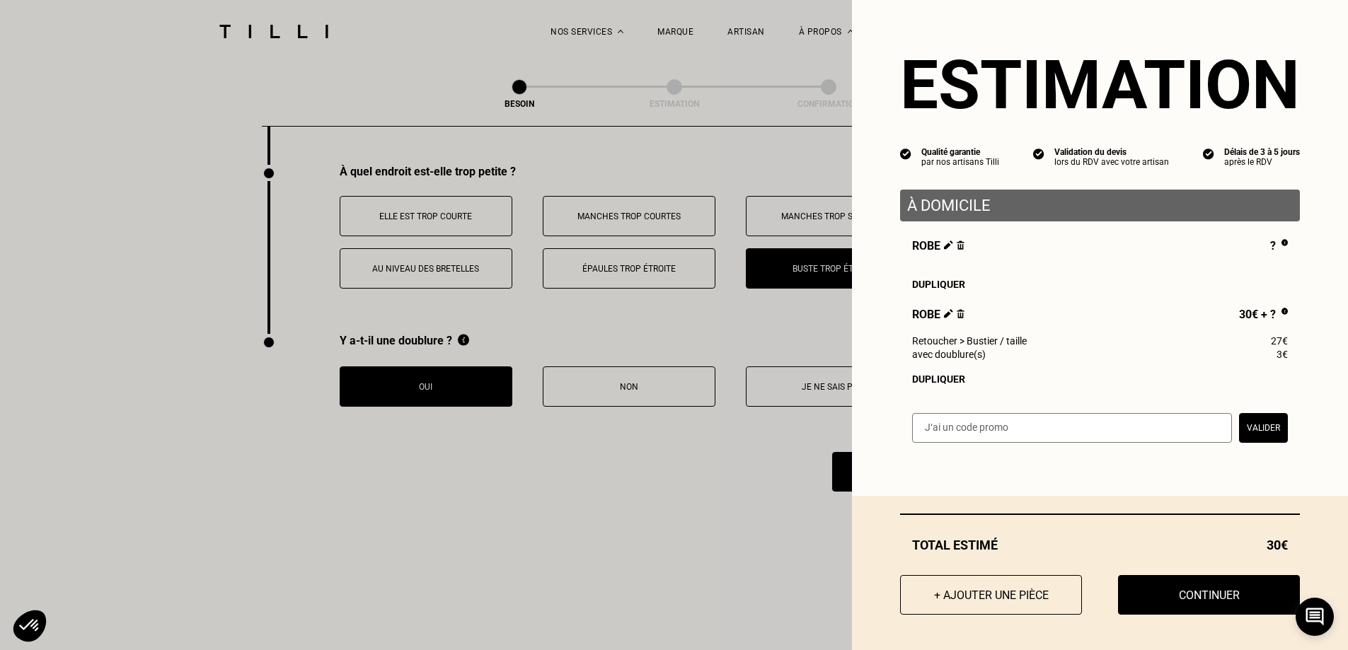
click at [1240, 588] on button "Continuer" at bounding box center [1209, 595] width 182 height 40
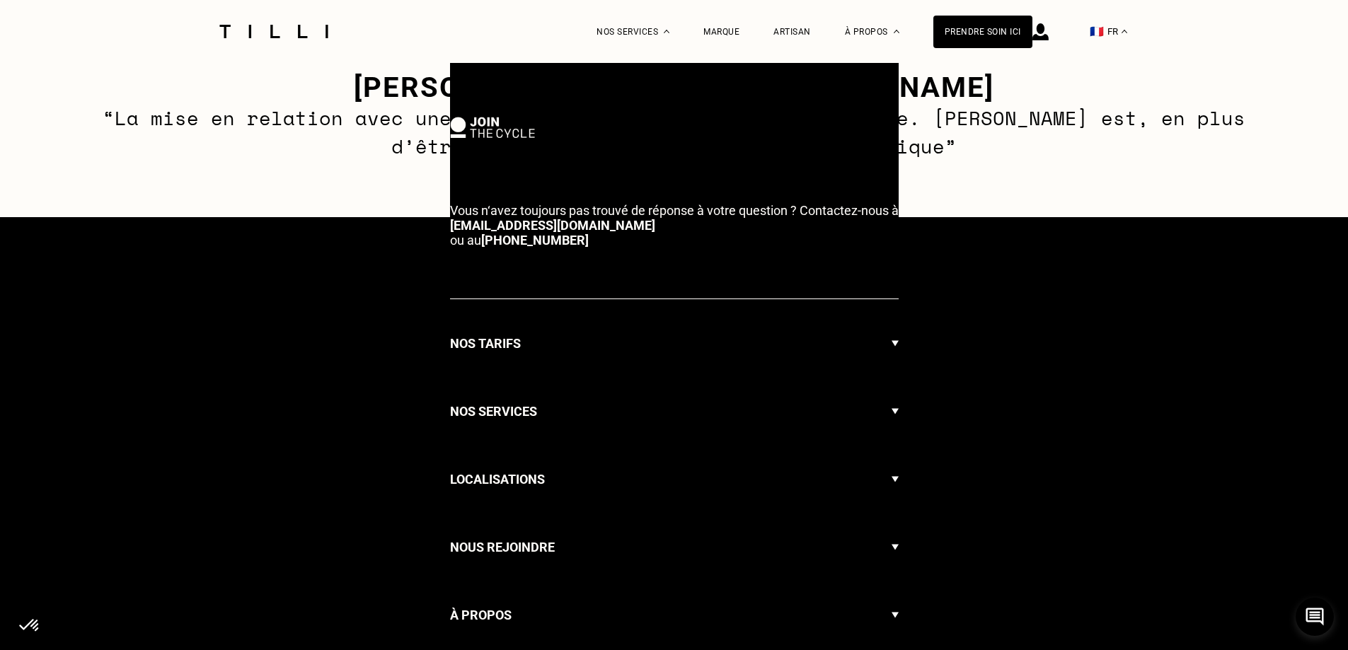
select select "FR"
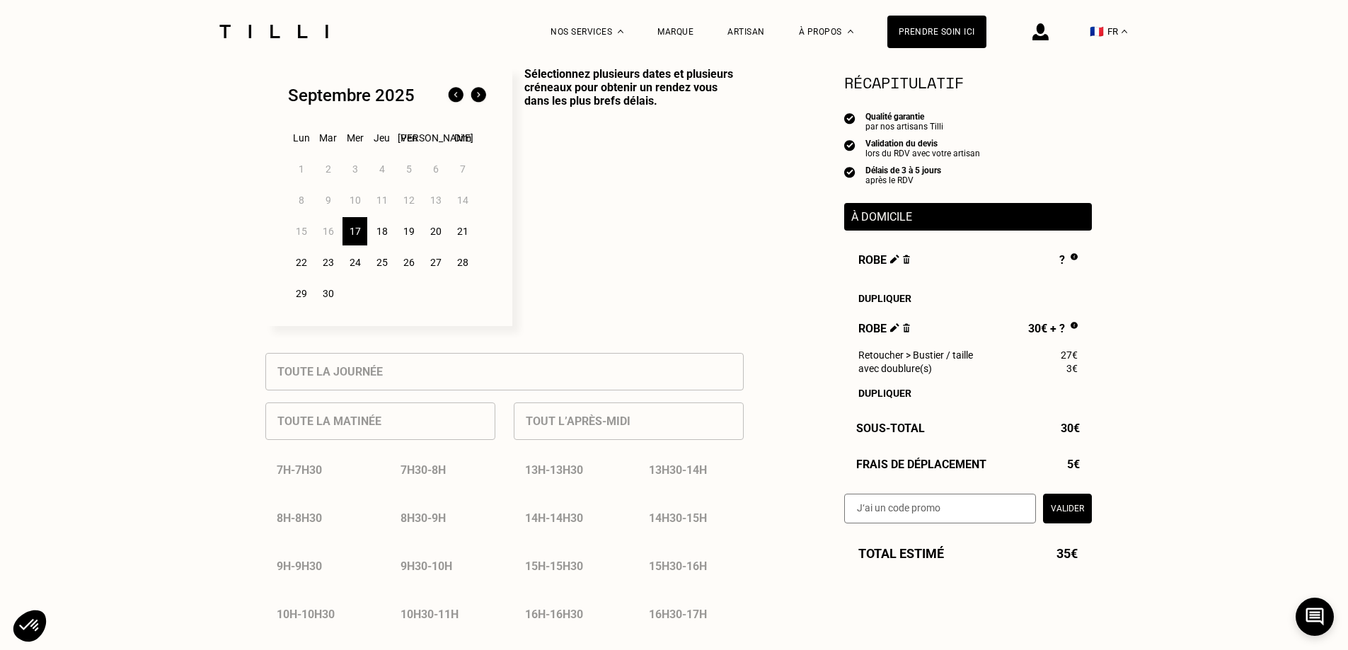
scroll to position [425, 0]
